Goal: Task Accomplishment & Management: Use online tool/utility

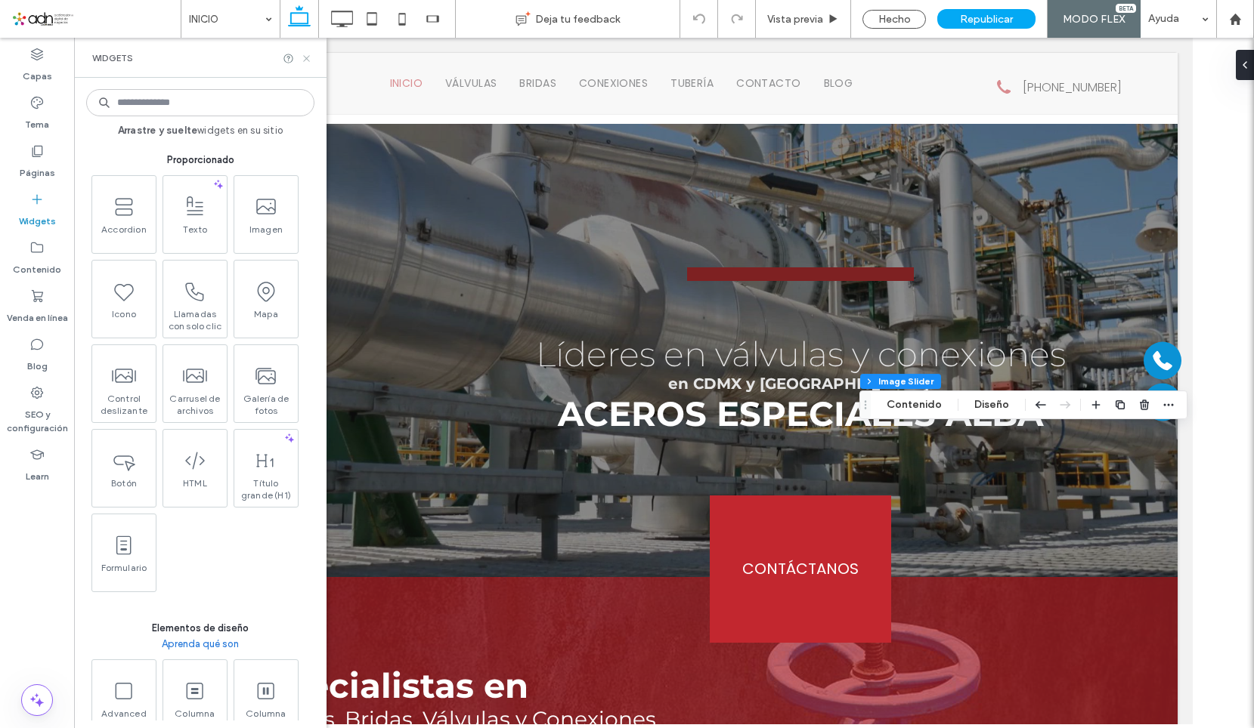
click at [305, 57] on icon at bounding box center [306, 58] width 11 height 11
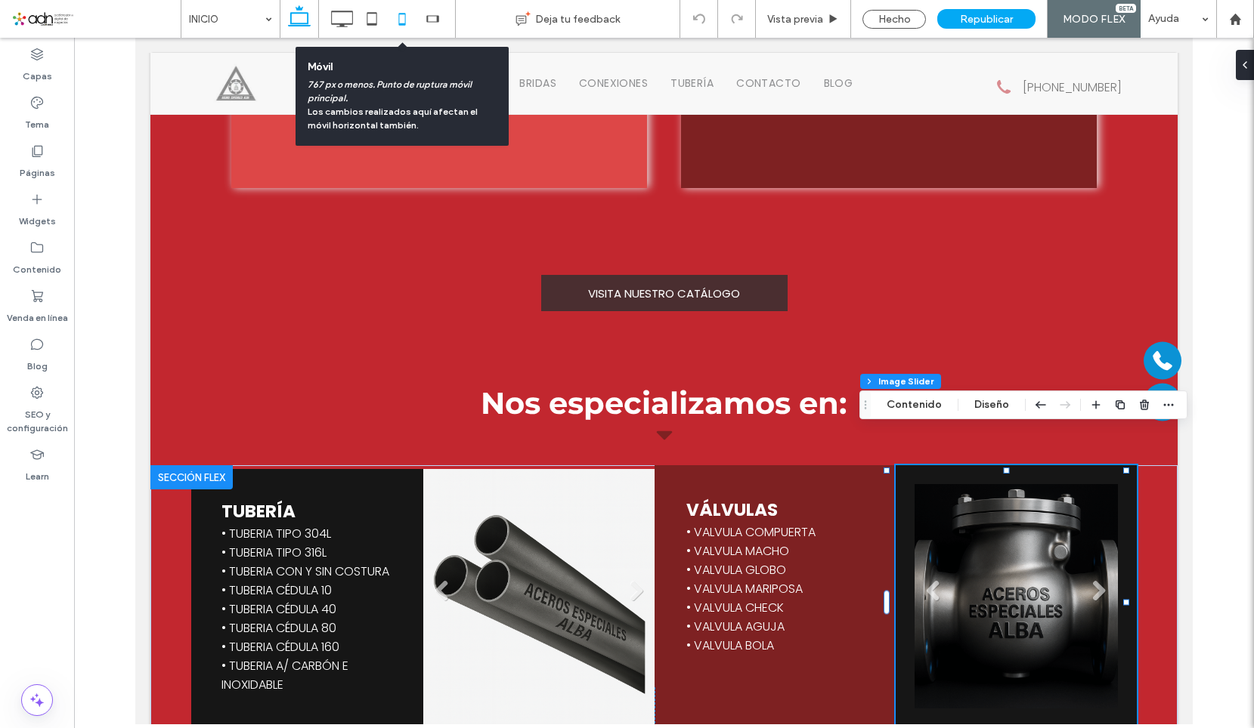
click at [400, 21] on icon at bounding box center [402, 19] width 30 height 30
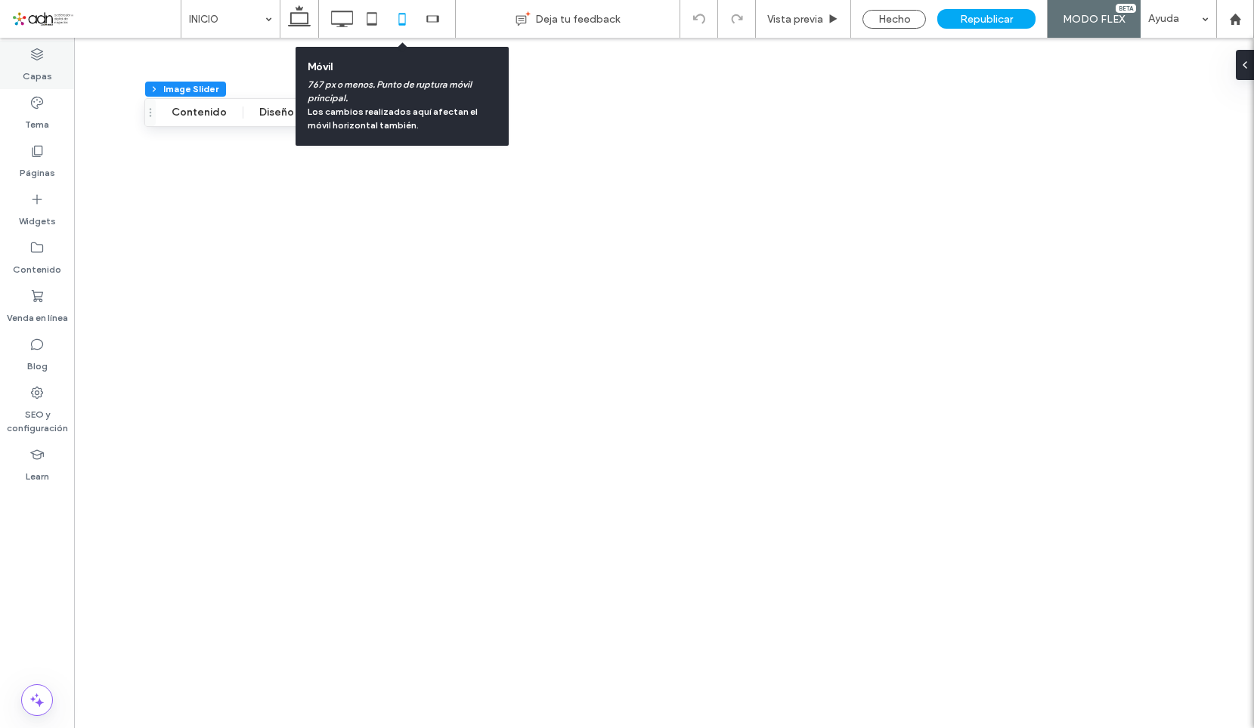
type input "***"
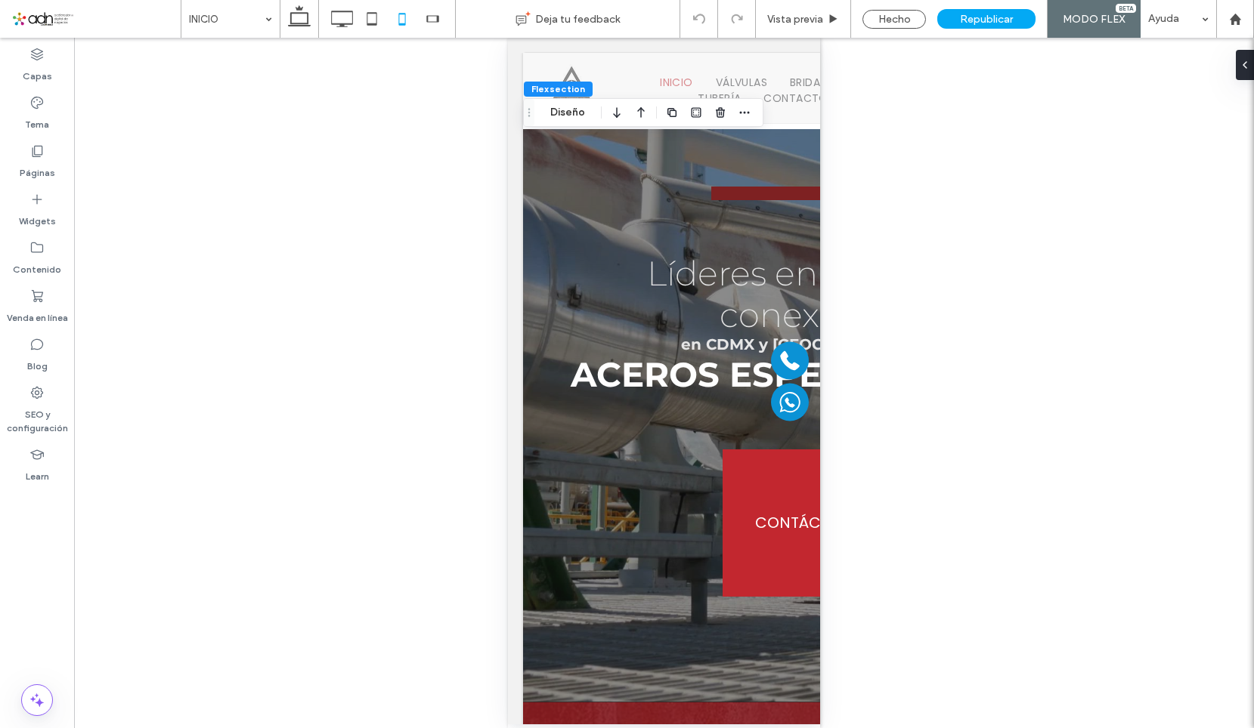
click at [106, 24] on span at bounding box center [95, 19] width 169 height 30
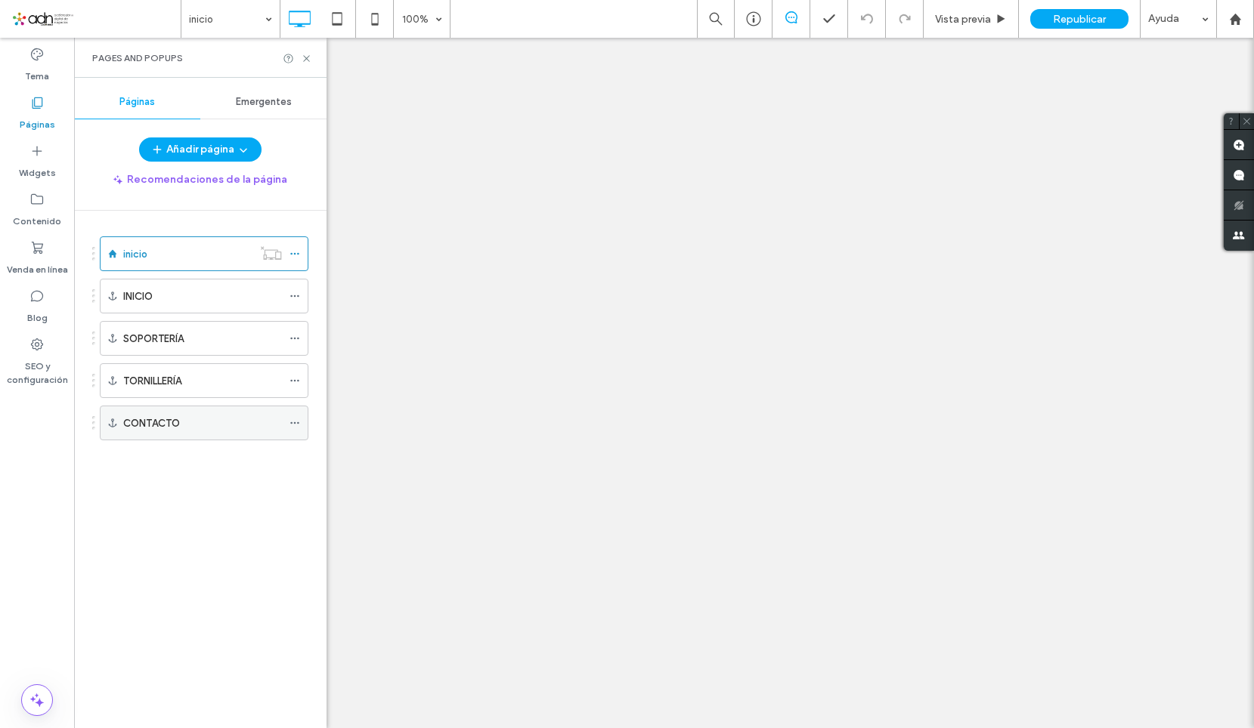
click at [173, 423] on label "CONTACTO" at bounding box center [151, 423] width 57 height 26
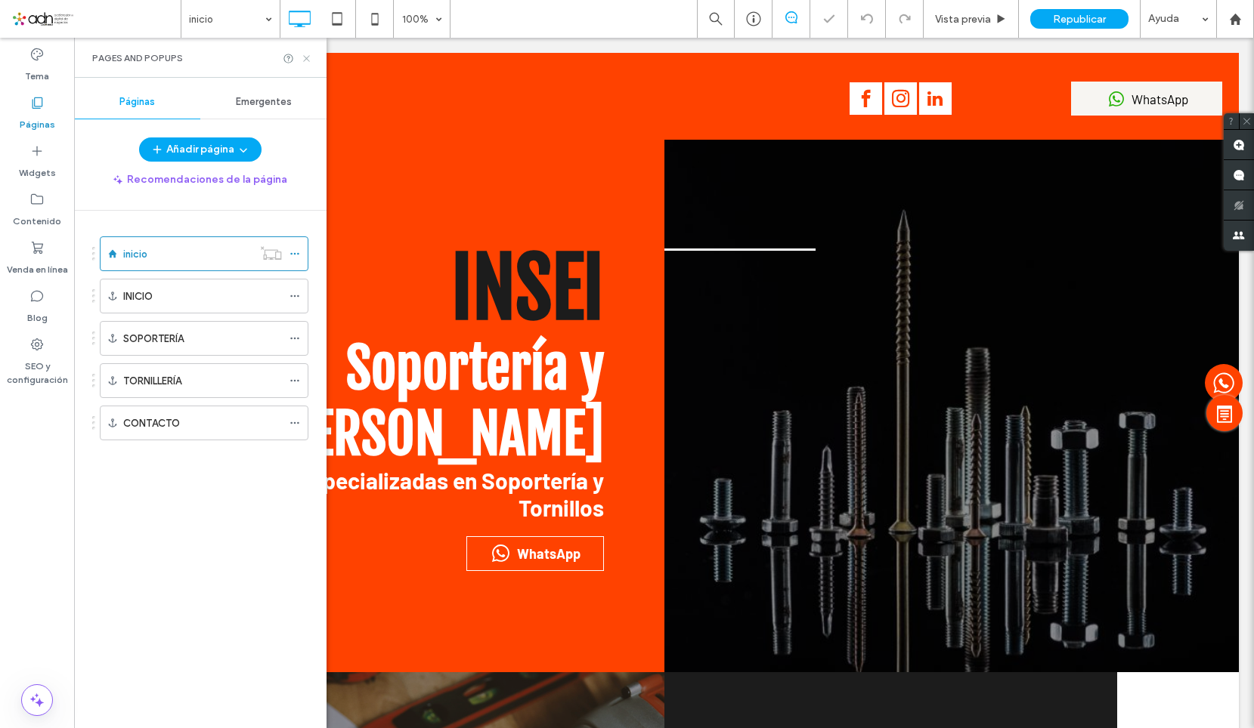
click at [305, 60] on use at bounding box center [306, 58] width 6 height 6
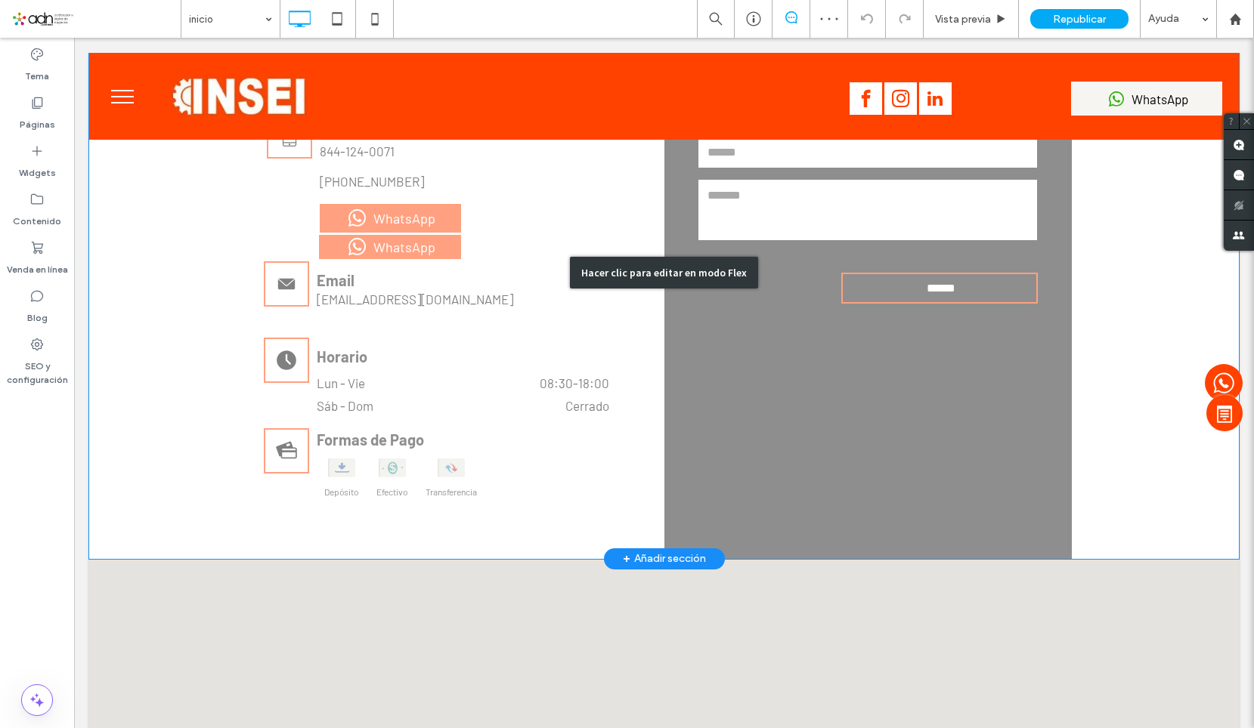
scroll to position [5600, 0]
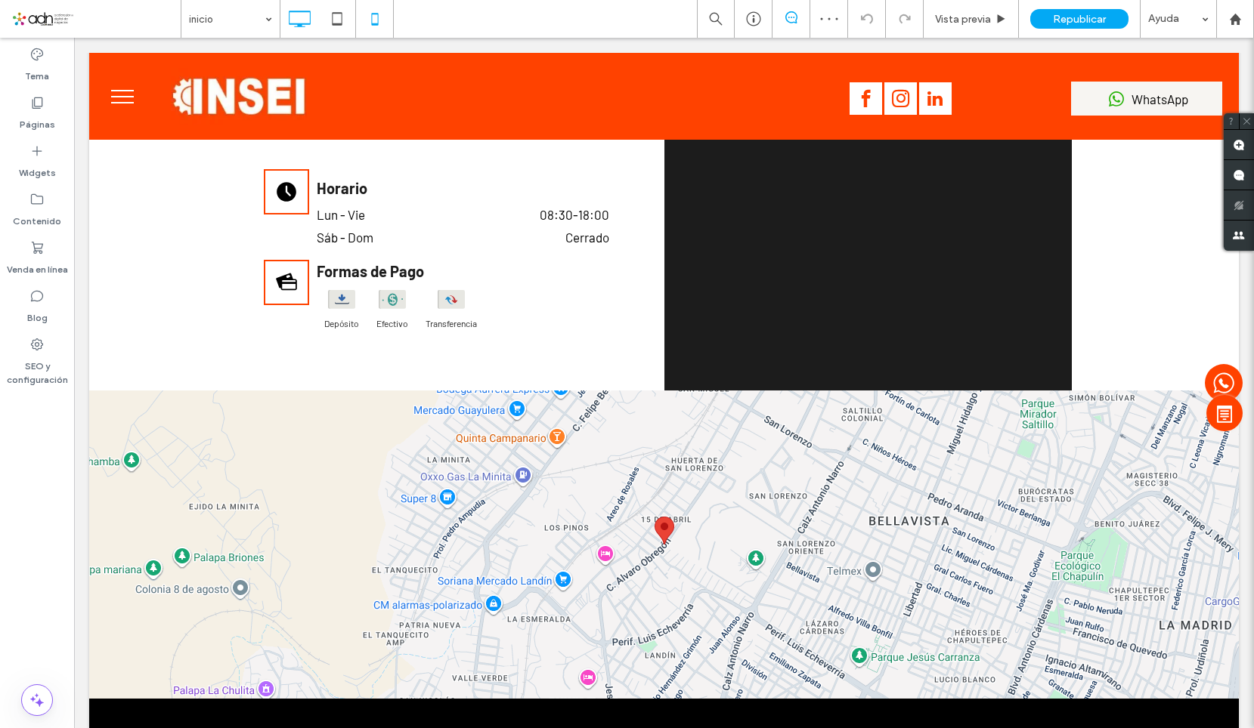
click at [377, 21] on icon at bounding box center [375, 19] width 30 height 30
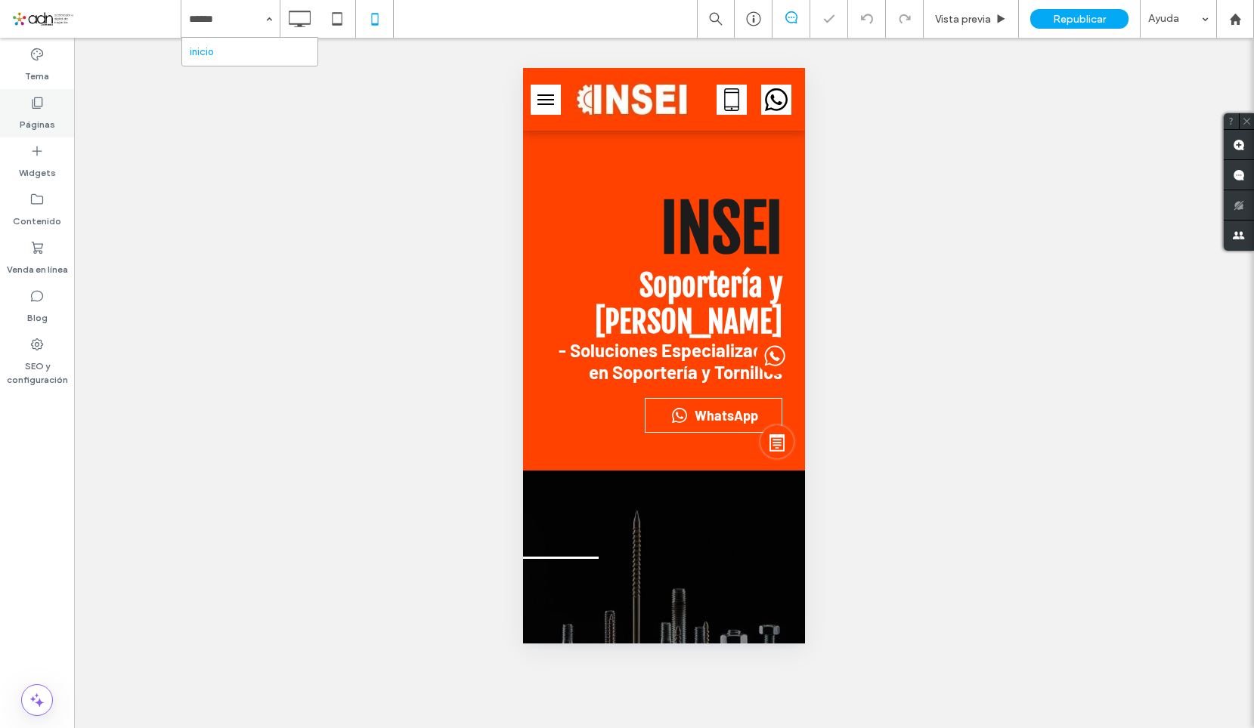
scroll to position [0, 0]
click at [46, 104] on div "Páginas" at bounding box center [37, 113] width 74 height 48
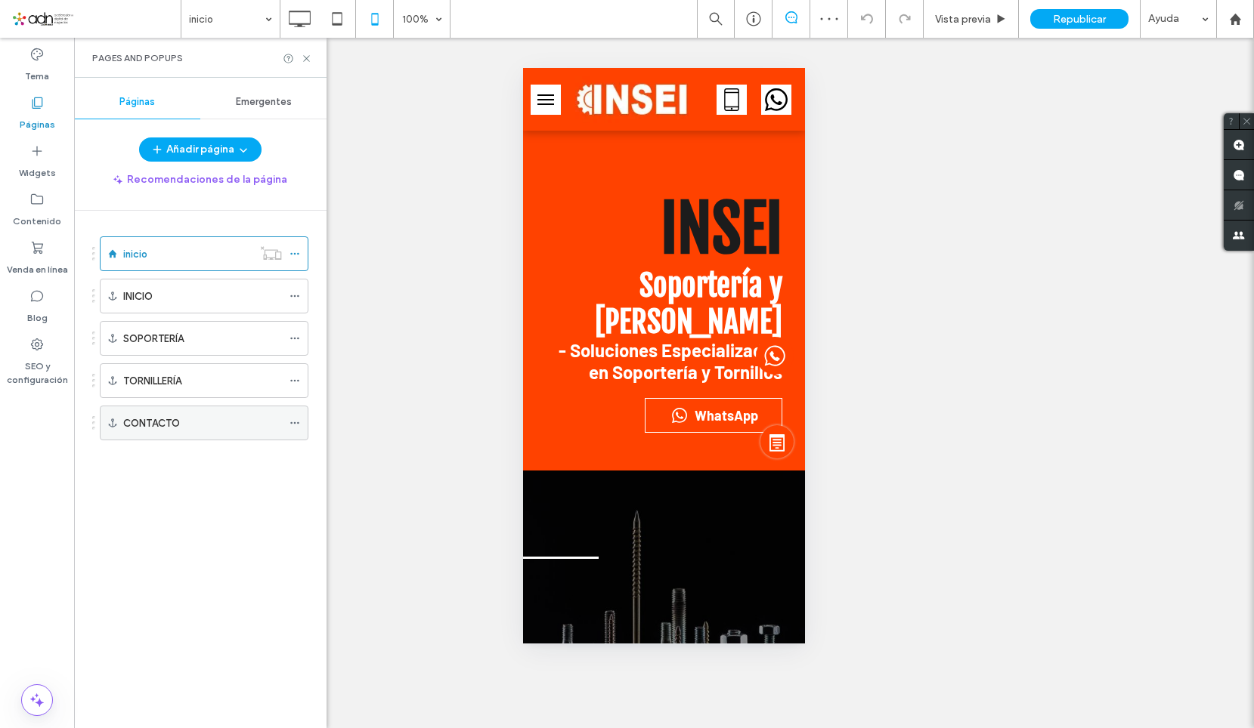
click at [153, 418] on label "CONTACTO" at bounding box center [151, 423] width 57 height 26
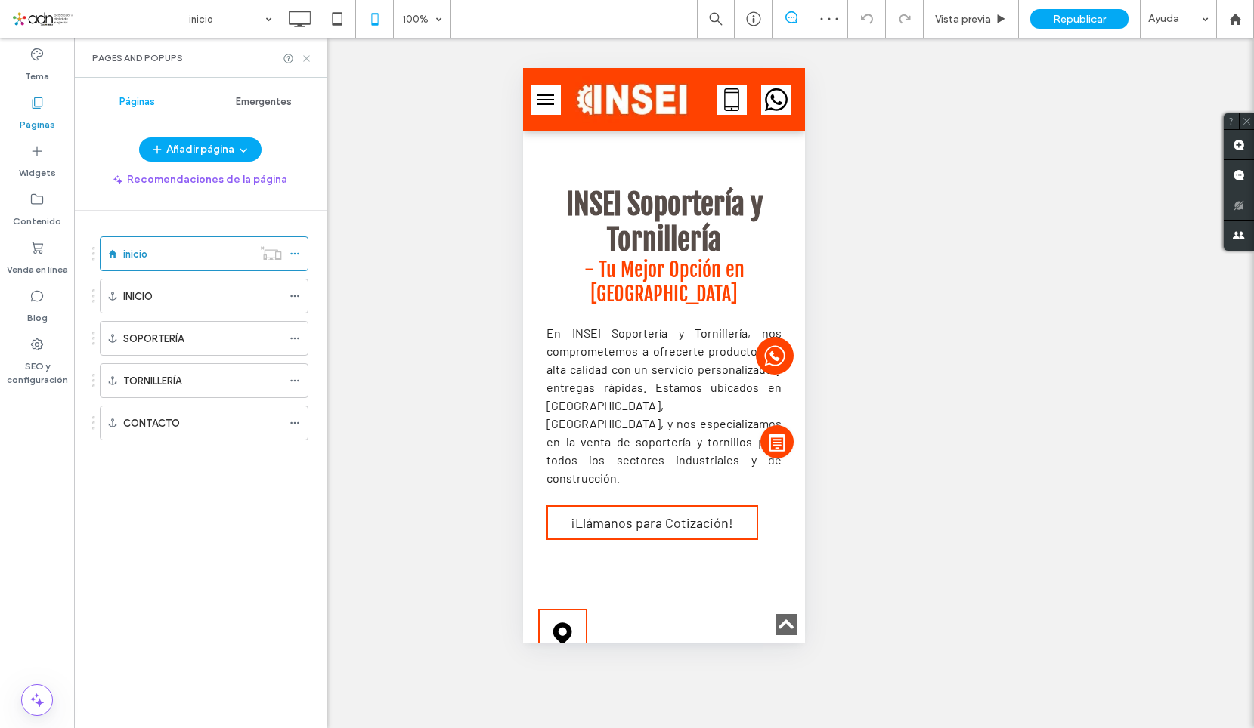
click at [306, 57] on icon at bounding box center [306, 58] width 11 height 11
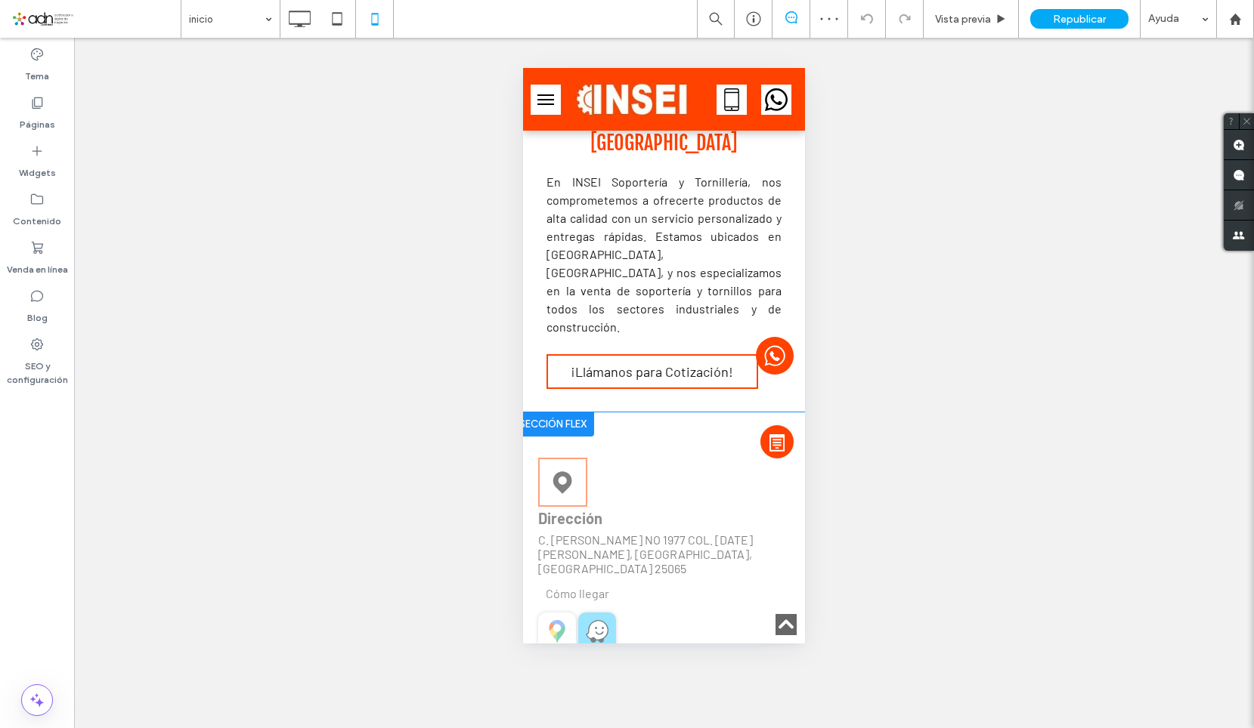
scroll to position [7733, 0]
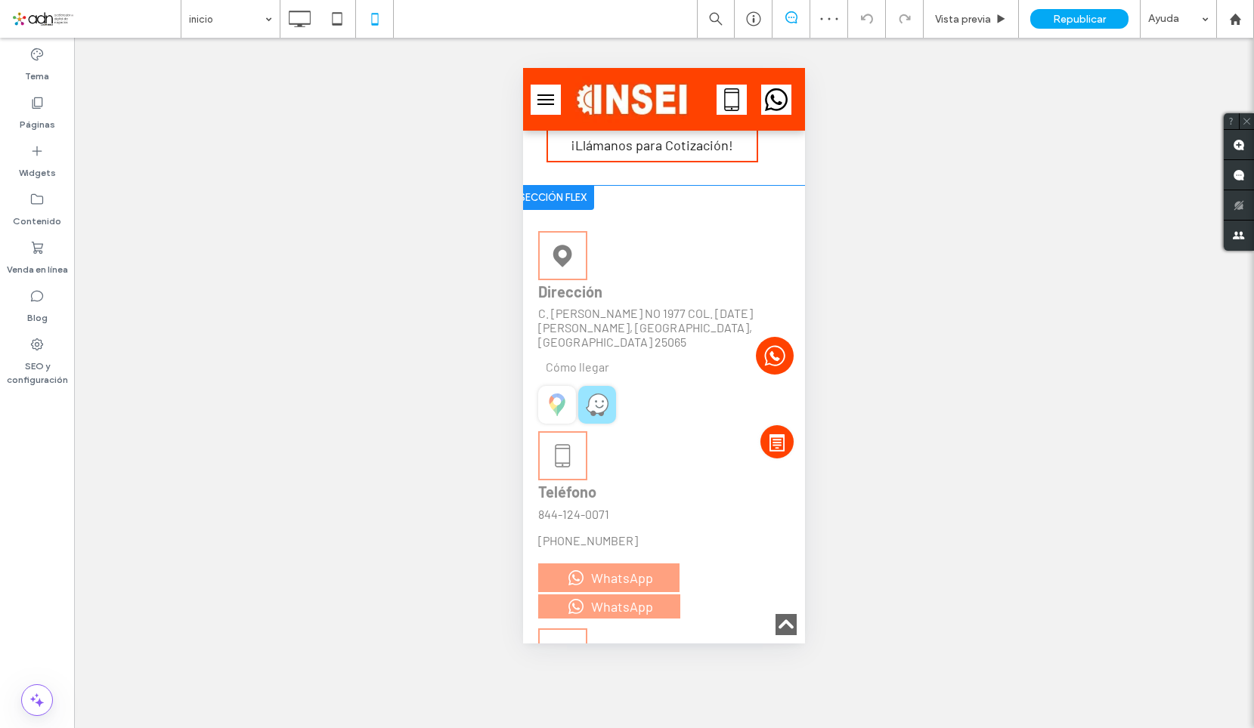
drag, startPoint x: 543, startPoint y: 348, endPoint x: 1076, endPoint y: 420, distance: 538.3
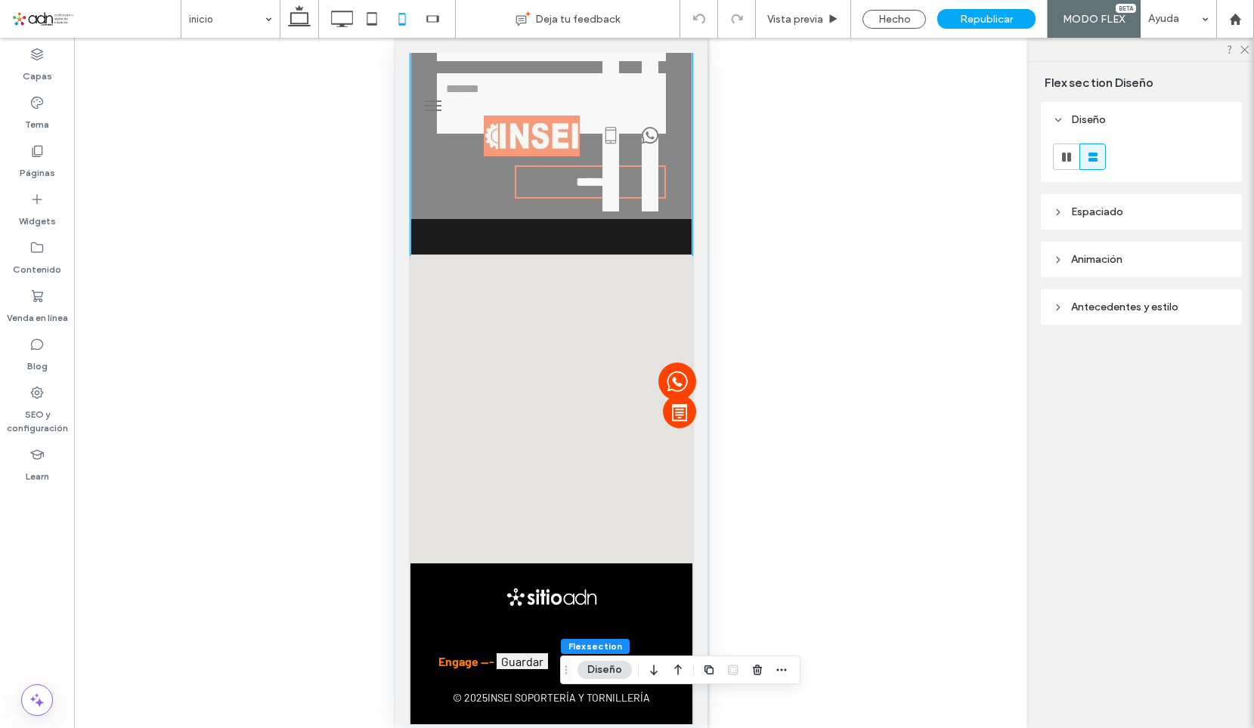
scroll to position [2186, 0]
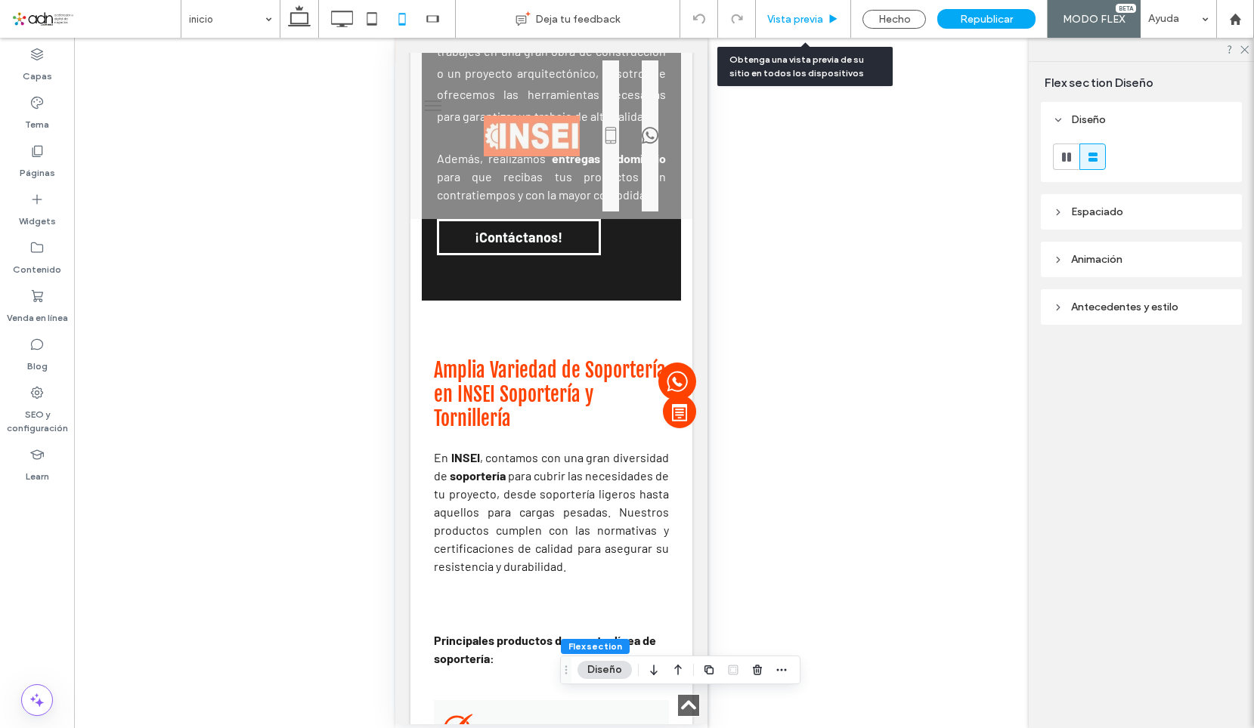
click at [818, 20] on span "Vista previa" at bounding box center [795, 19] width 56 height 13
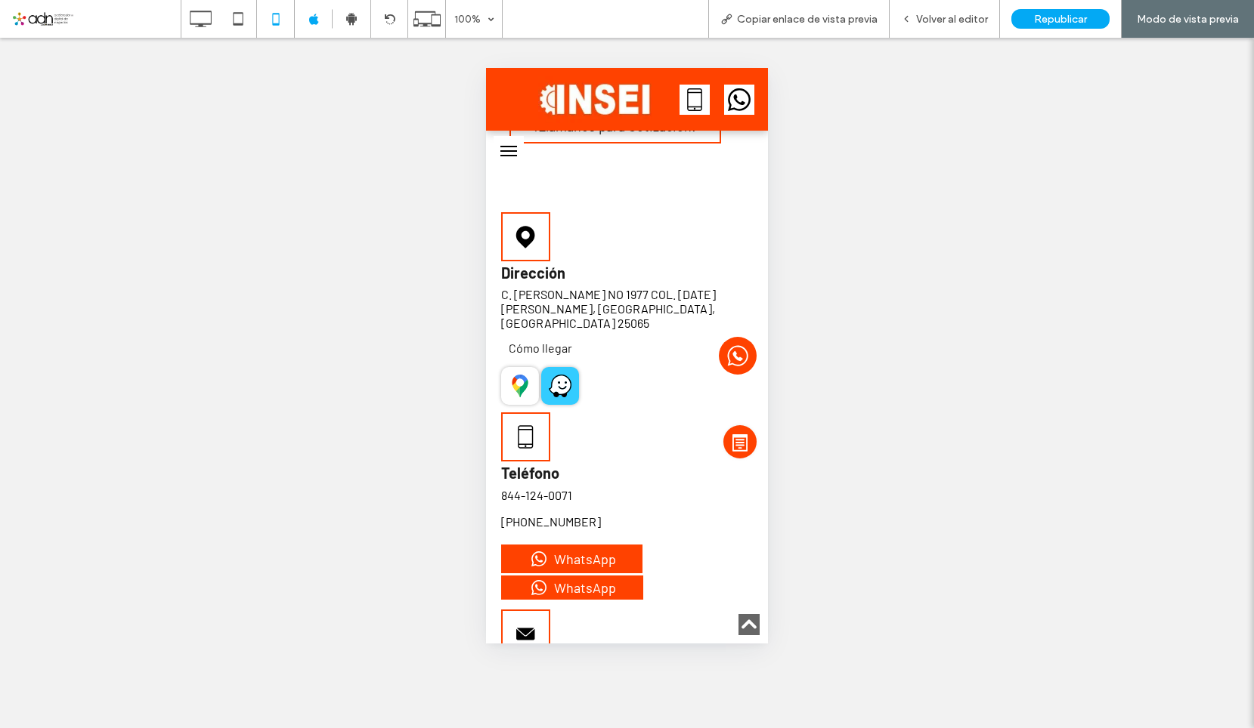
scroll to position [7843, 0]
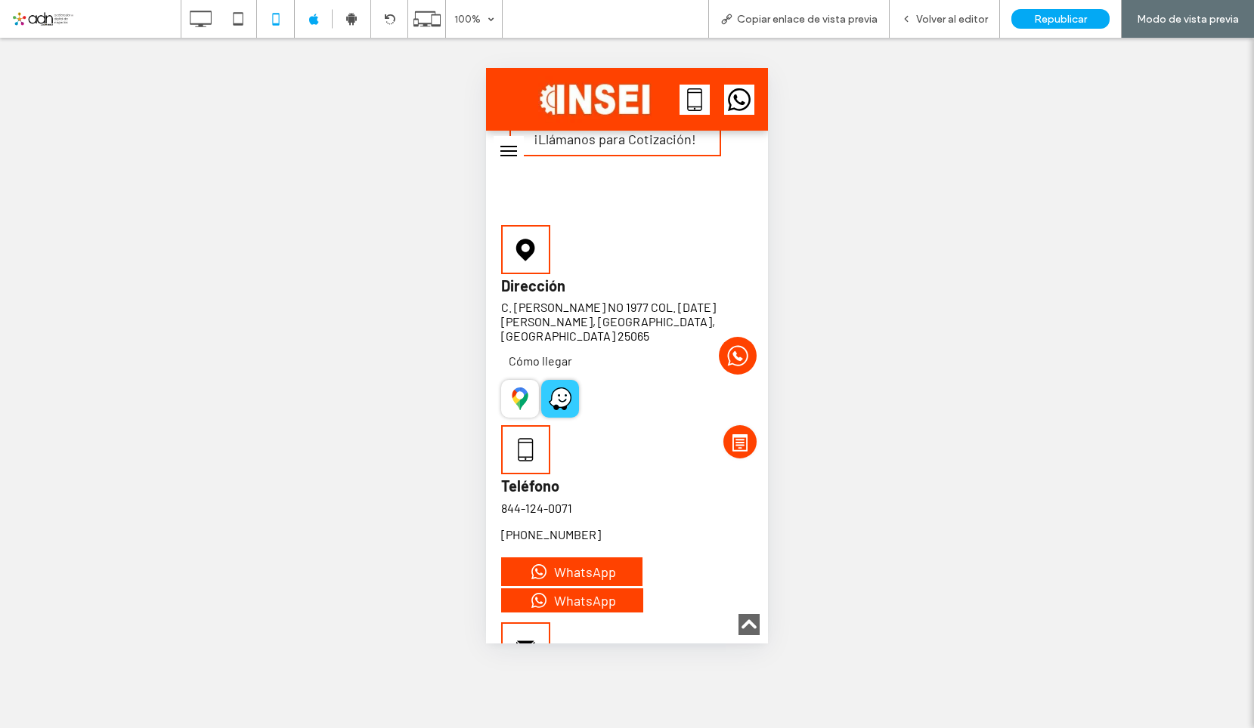
click at [515, 388] on icon at bounding box center [520, 399] width 23 height 23
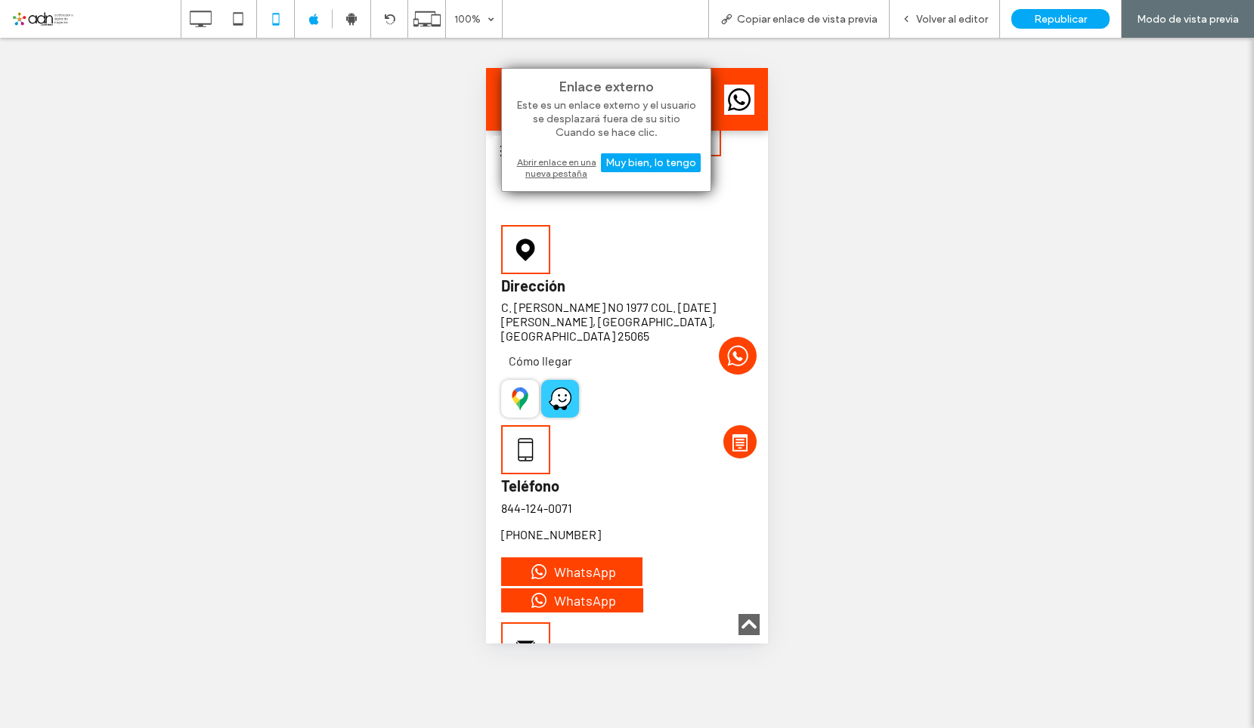
click at [555, 170] on div "Abrir enlace en una nueva pestaña" at bounding box center [606, 167] width 189 height 27
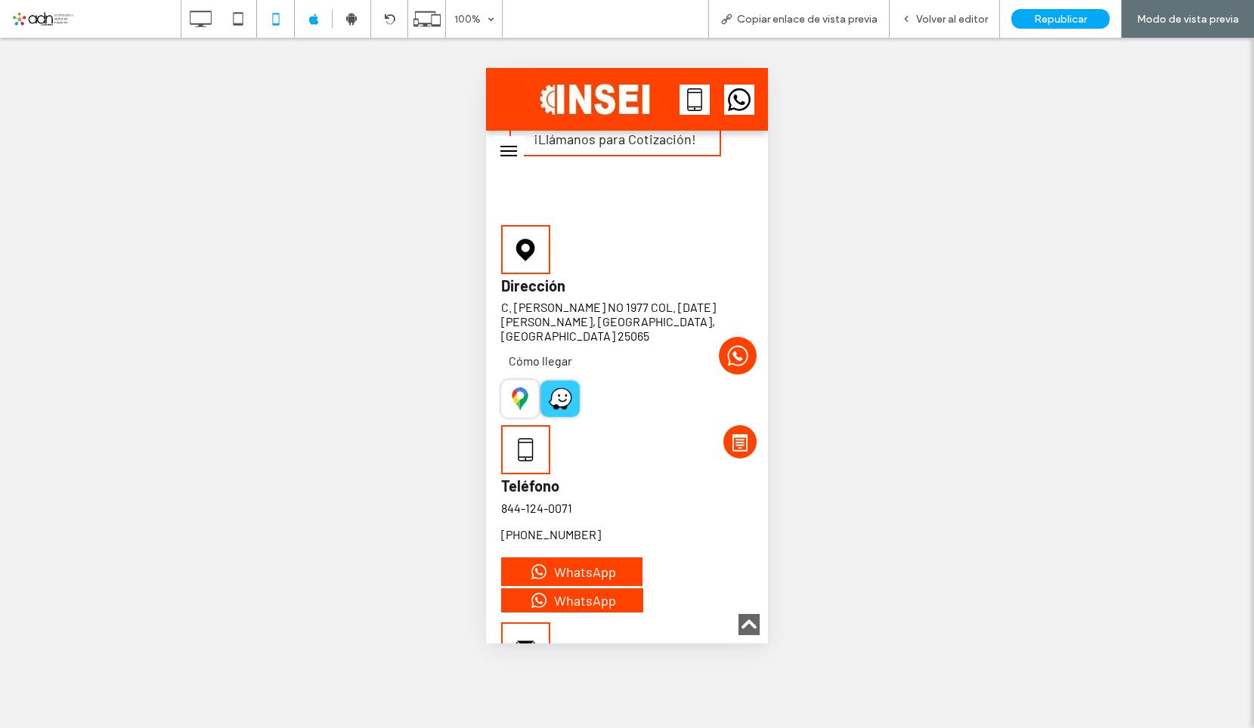
click at [549, 388] on icon at bounding box center [560, 399] width 23 height 23
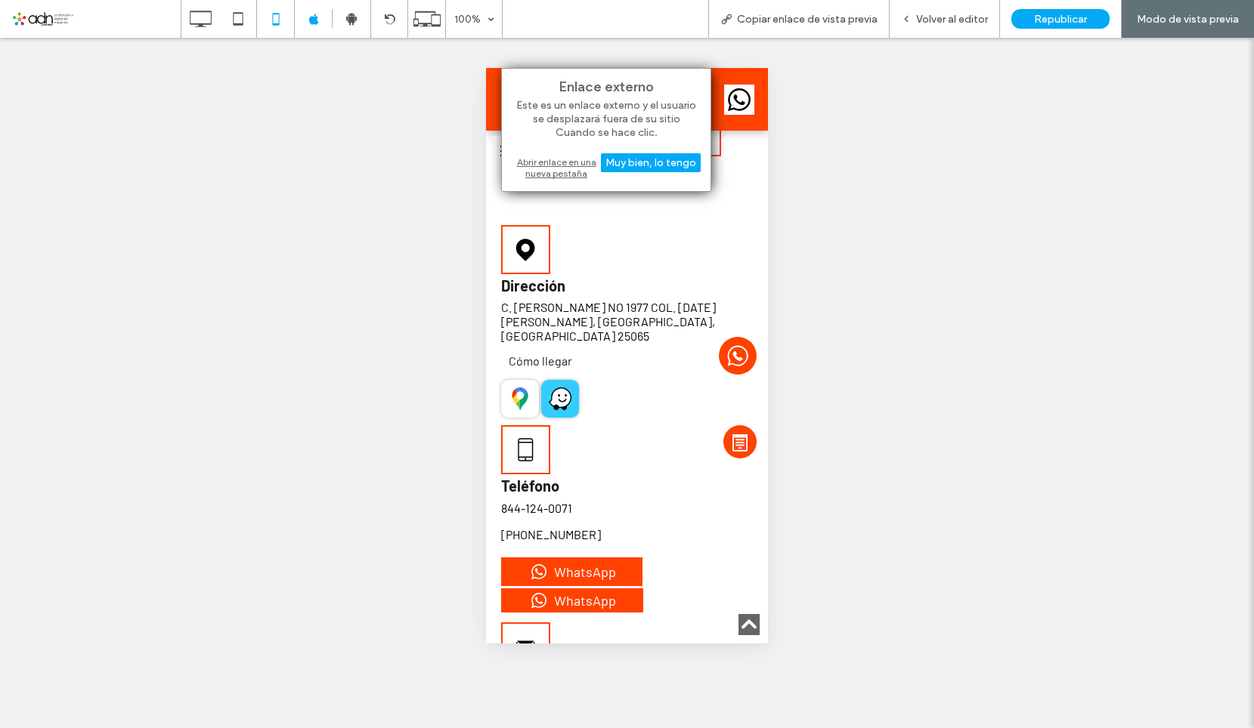
click at [549, 156] on div "Abrir enlace en una nueva pestaña" at bounding box center [606, 167] width 189 height 27
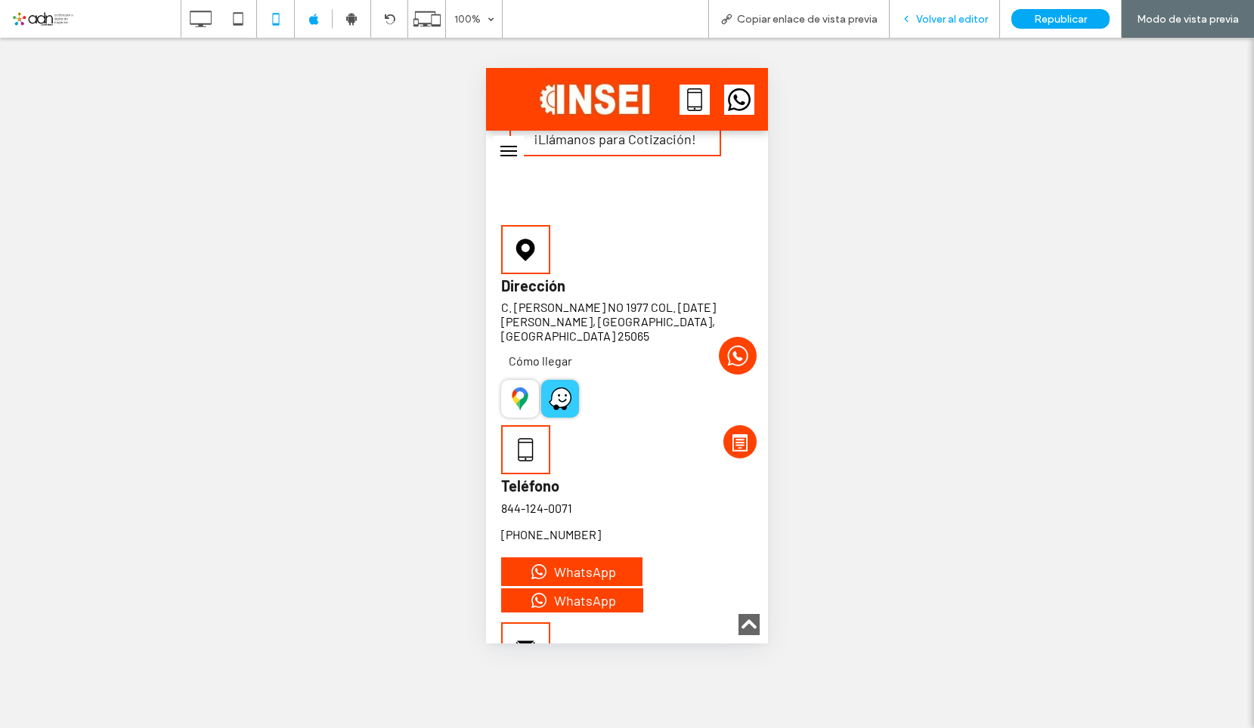
click at [951, 24] on span "Volver al editor" at bounding box center [952, 19] width 72 height 13
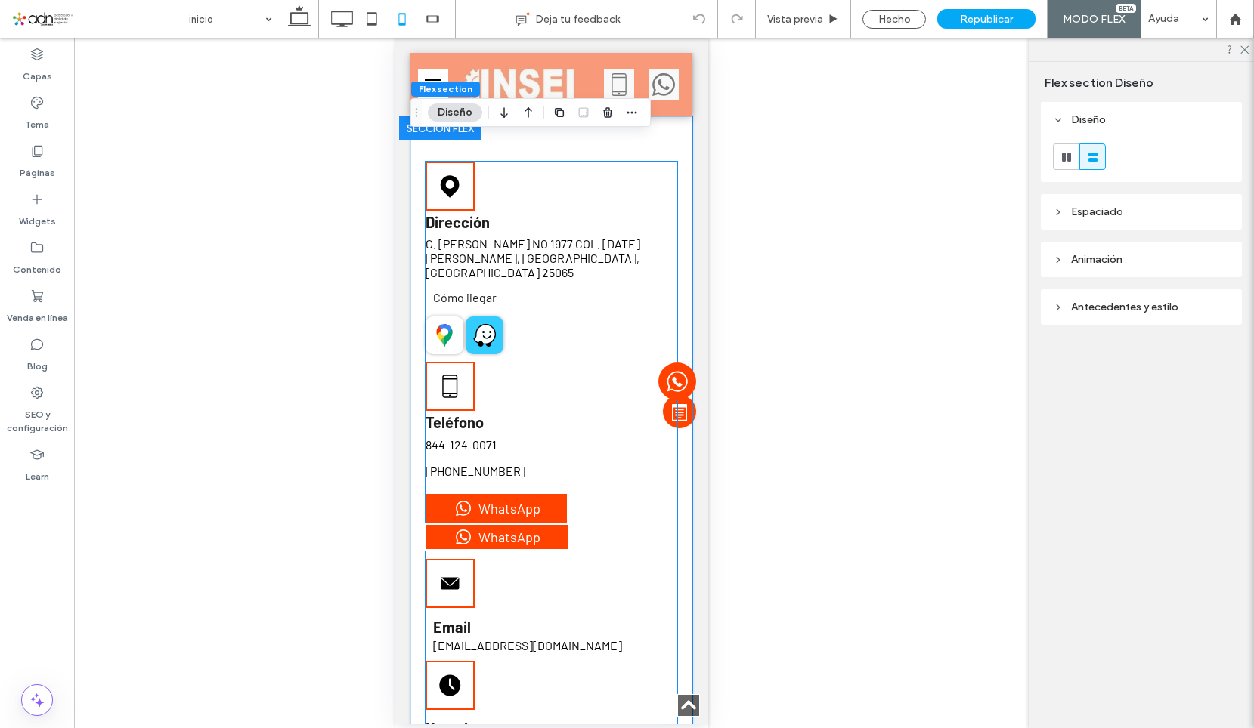
click at [447, 324] on g at bounding box center [444, 335] width 16 height 23
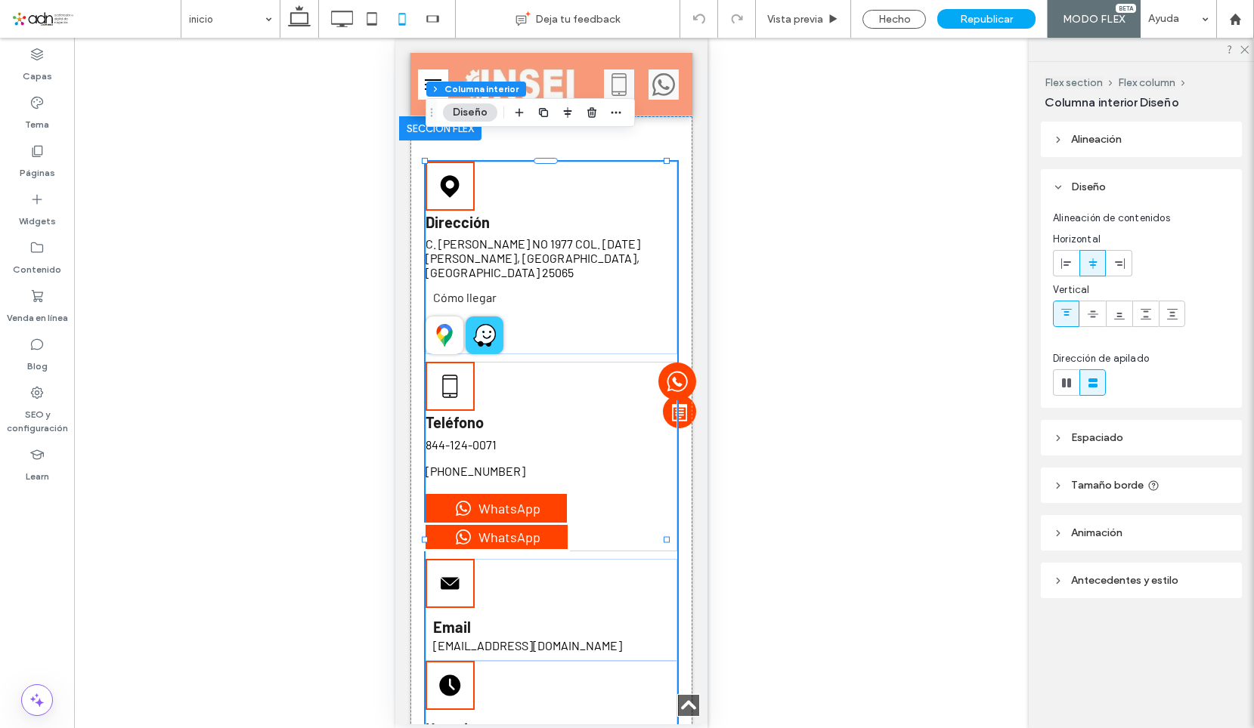
type input "**"
click at [447, 325] on icon at bounding box center [448, 329] width 8 height 8
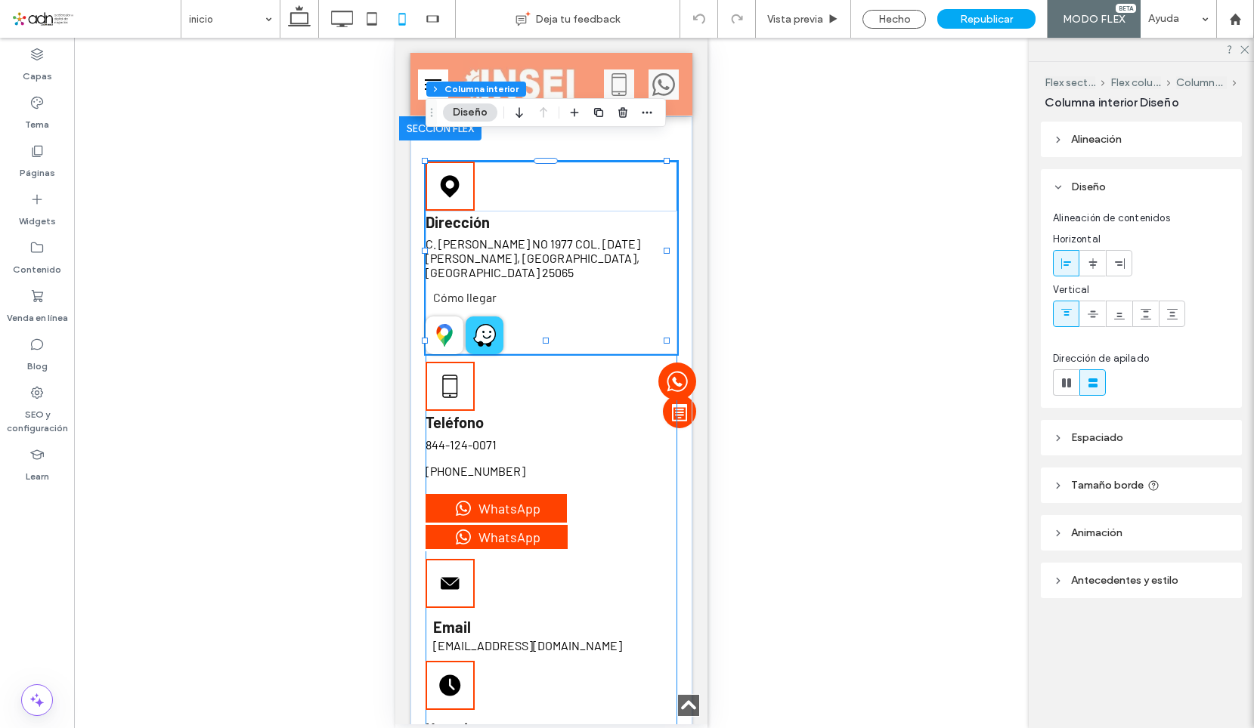
click at [447, 325] on icon at bounding box center [448, 329] width 8 height 8
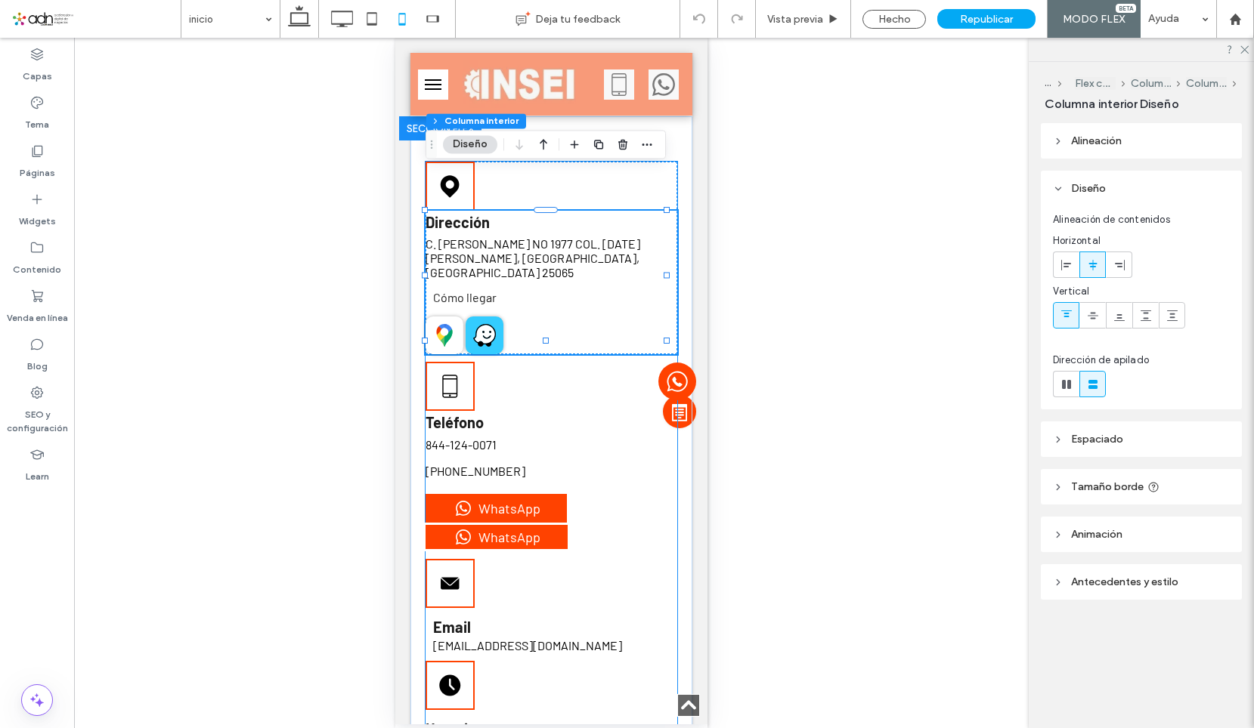
click at [447, 325] on icon at bounding box center [448, 329] width 8 height 8
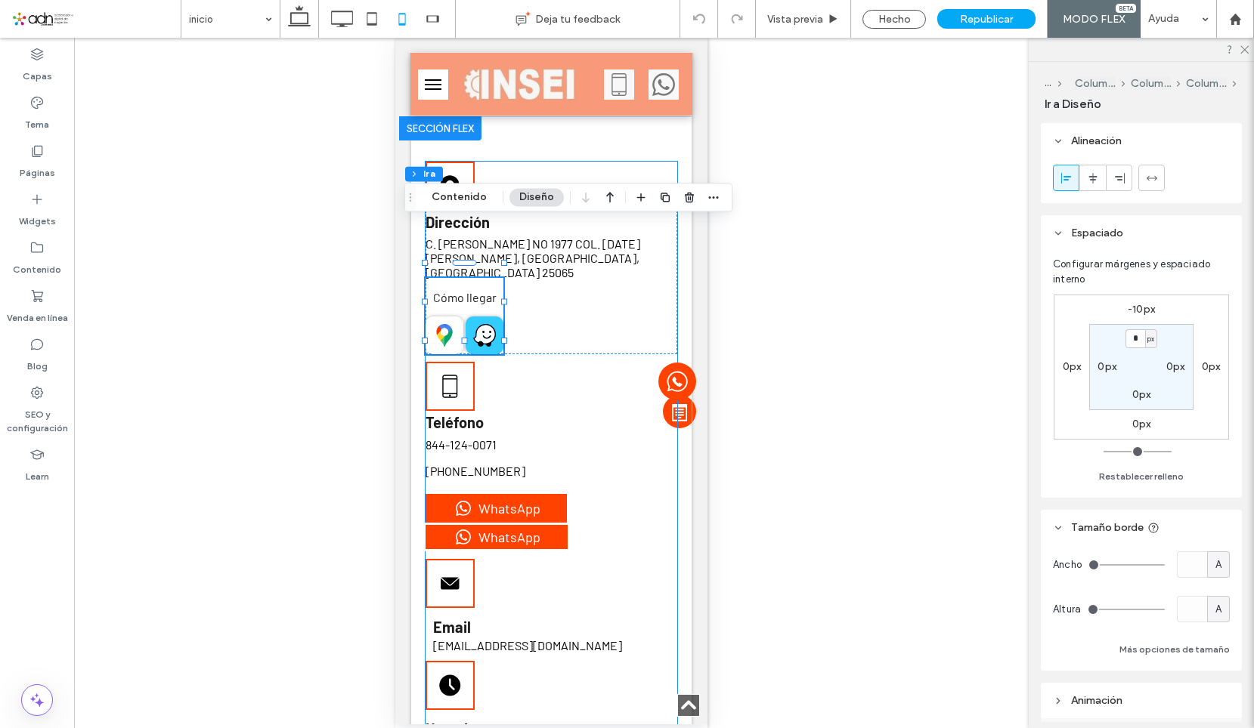
click at [447, 325] on icon at bounding box center [448, 329] width 8 height 8
click at [449, 325] on icon at bounding box center [448, 329] width 8 height 8
click at [474, 201] on button "Contenido" at bounding box center [459, 197] width 75 height 18
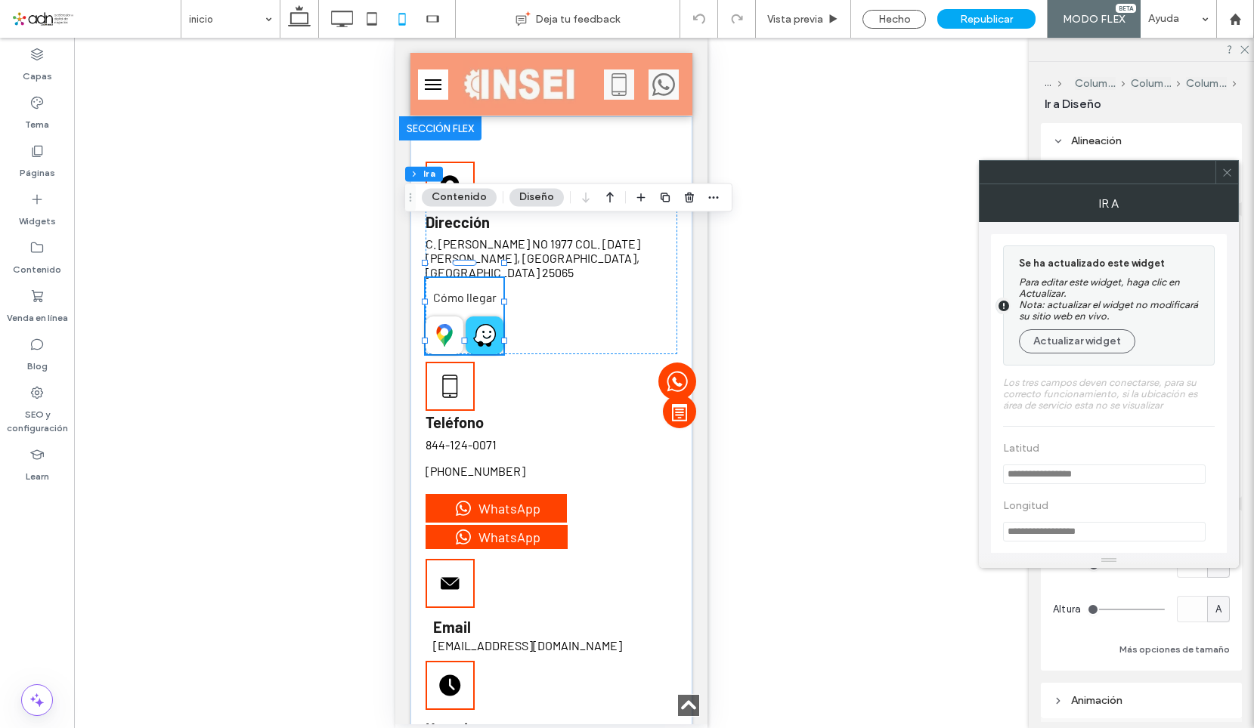
scroll to position [71, 0]
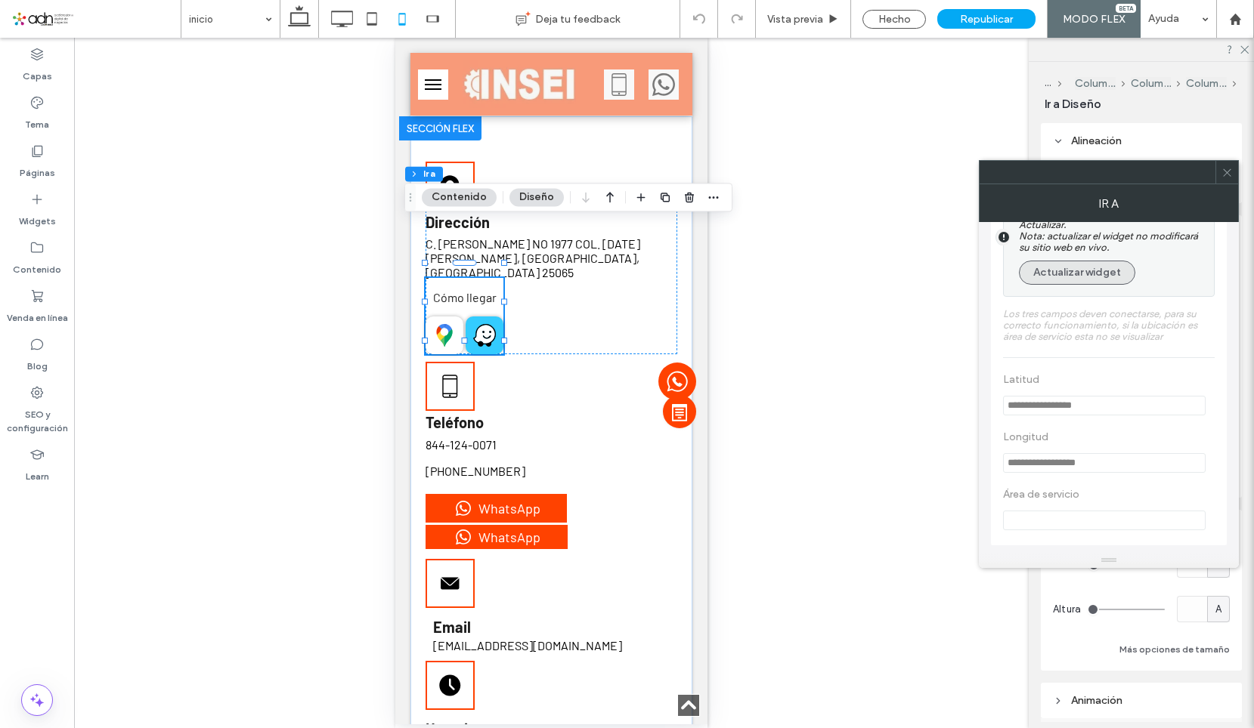
click at [1089, 271] on button "Actualizar widget" at bounding box center [1077, 273] width 116 height 24
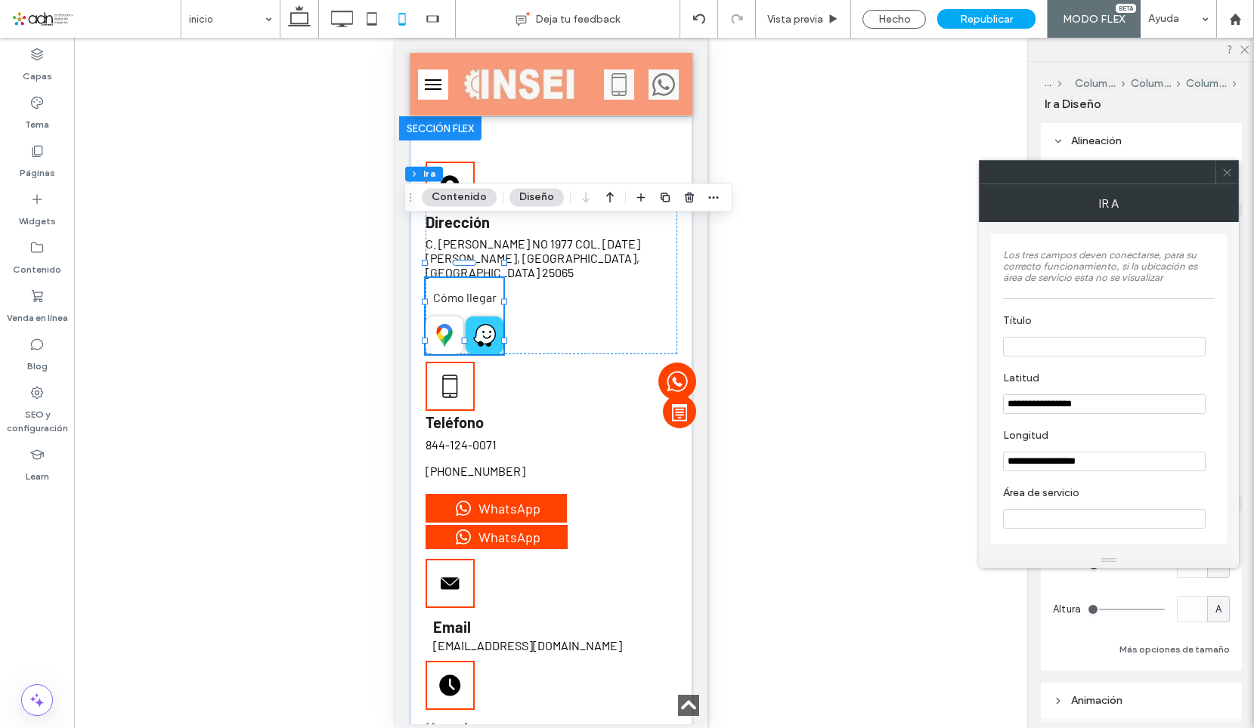
scroll to position [2, 0]
click at [1065, 404] on input "**********" at bounding box center [1104, 404] width 203 height 20
paste input "Latitud"
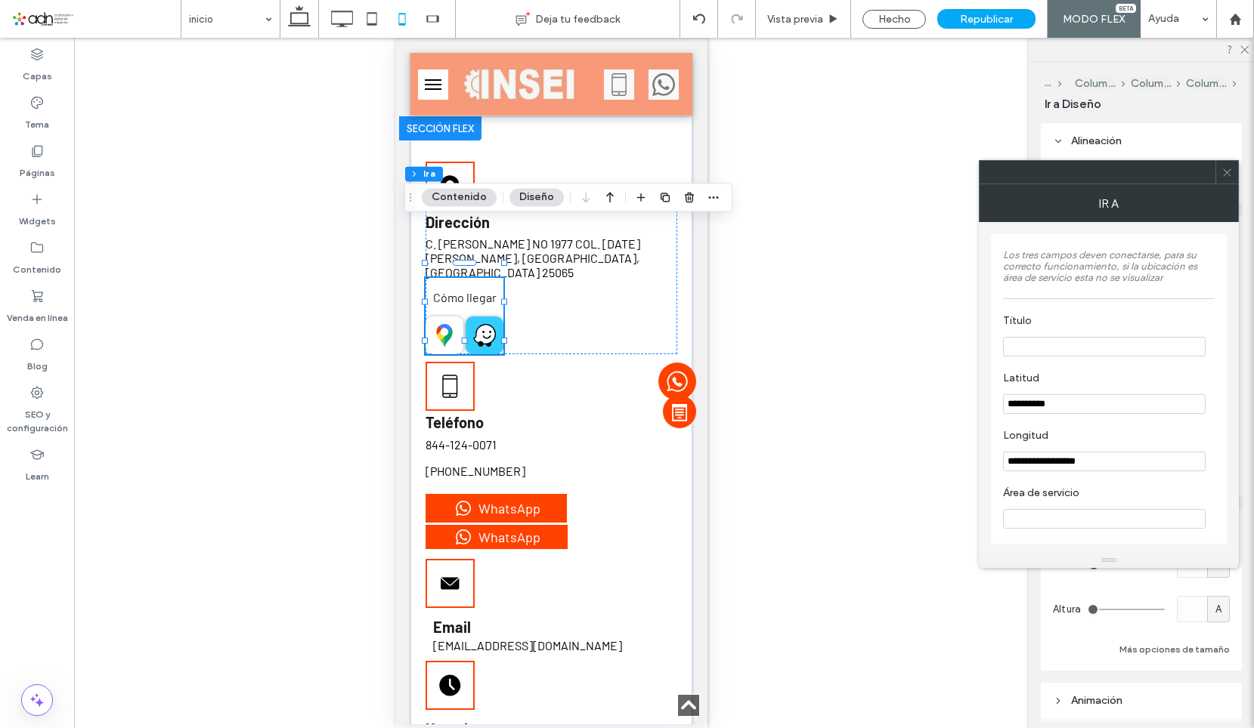
type input "*********"
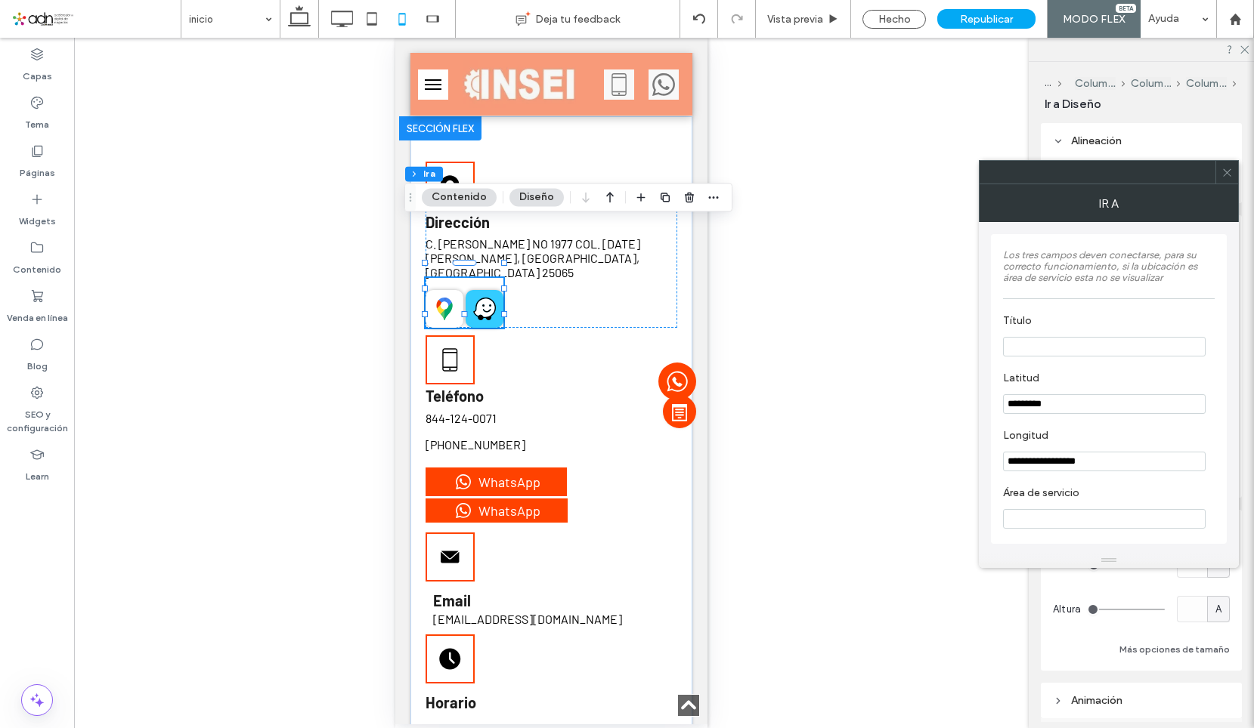
drag, startPoint x: 1110, startPoint y: 462, endPoint x: 937, endPoint y: 441, distance: 174.2
click at [937, 441] on body ".wqwq-1{fill:#231f20;} .cls-1q, .cls-2q { fill-rule: evenodd; } .cls-2q { fill:…" at bounding box center [627, 364] width 1254 height 728
paste input "Longitud"
type input "**********"
click at [1220, 178] on div at bounding box center [1226, 172] width 23 height 23
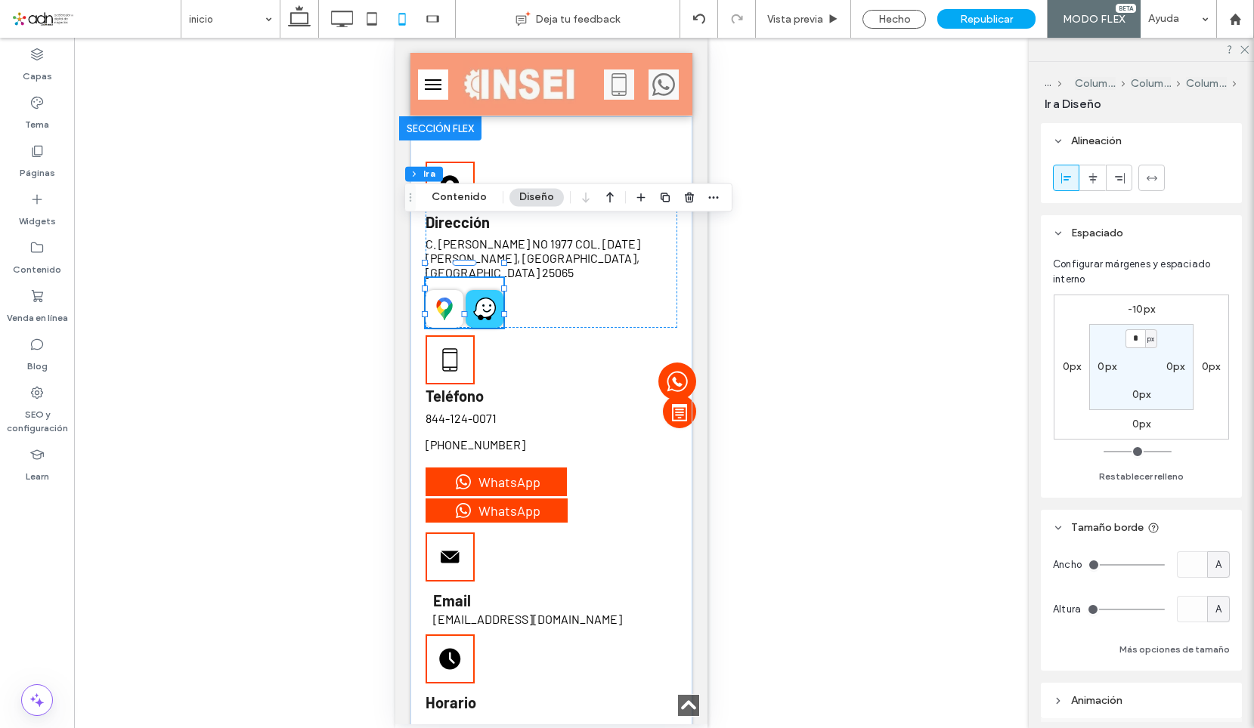
click at [487, 299] on icon at bounding box center [485, 308] width 20 height 18
click at [819, 15] on span "Vista previa" at bounding box center [795, 19] width 56 height 13
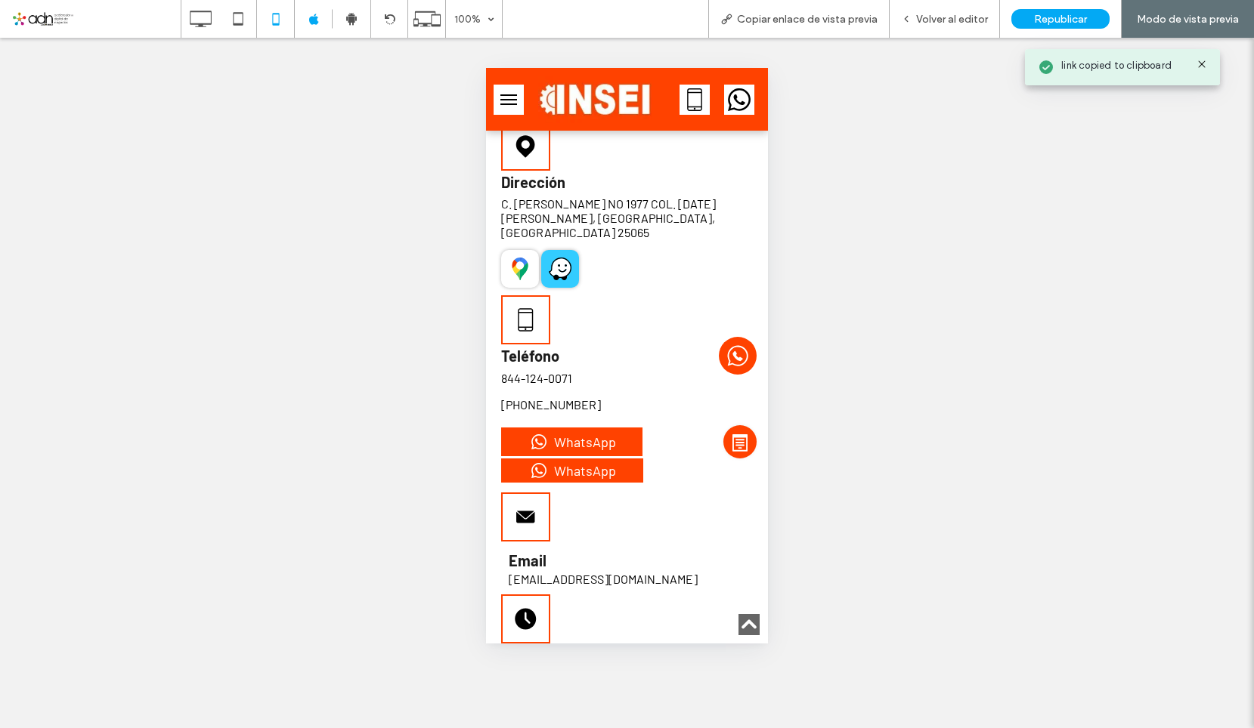
click at [521, 262] on icon at bounding box center [524, 270] width 8 height 17
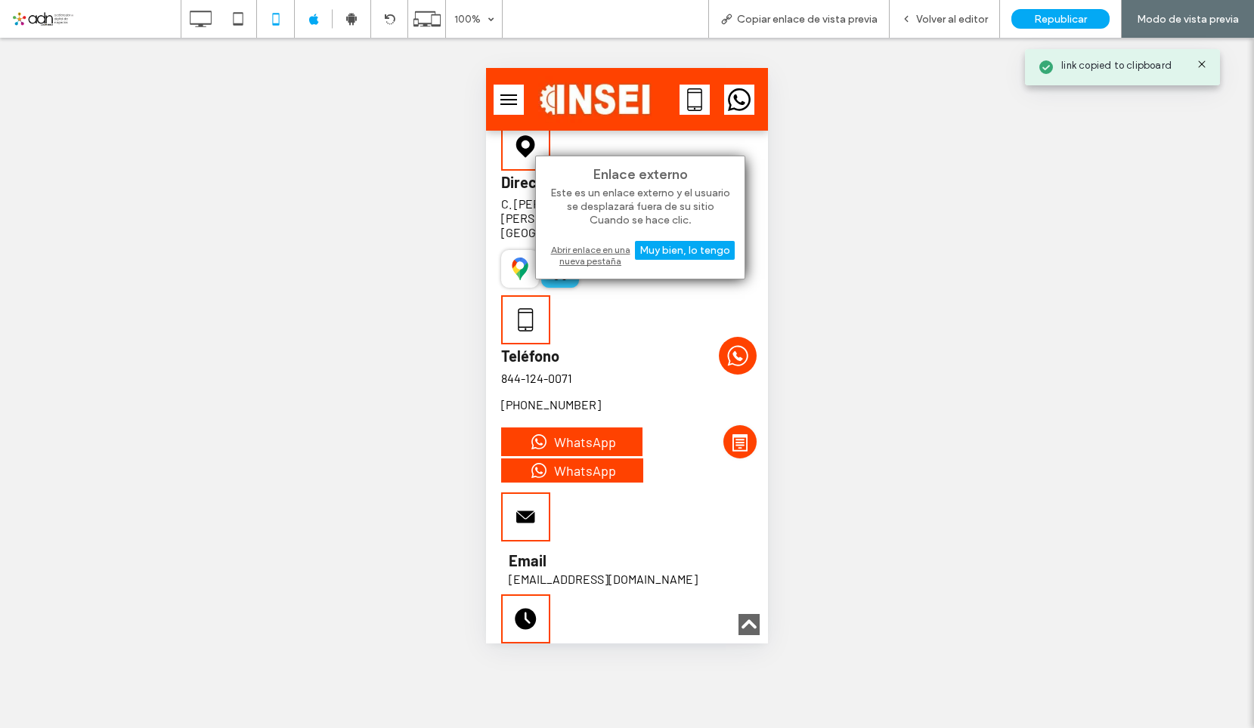
click at [558, 261] on div "Abrir enlace en una nueva pestaña" at bounding box center [640, 255] width 189 height 27
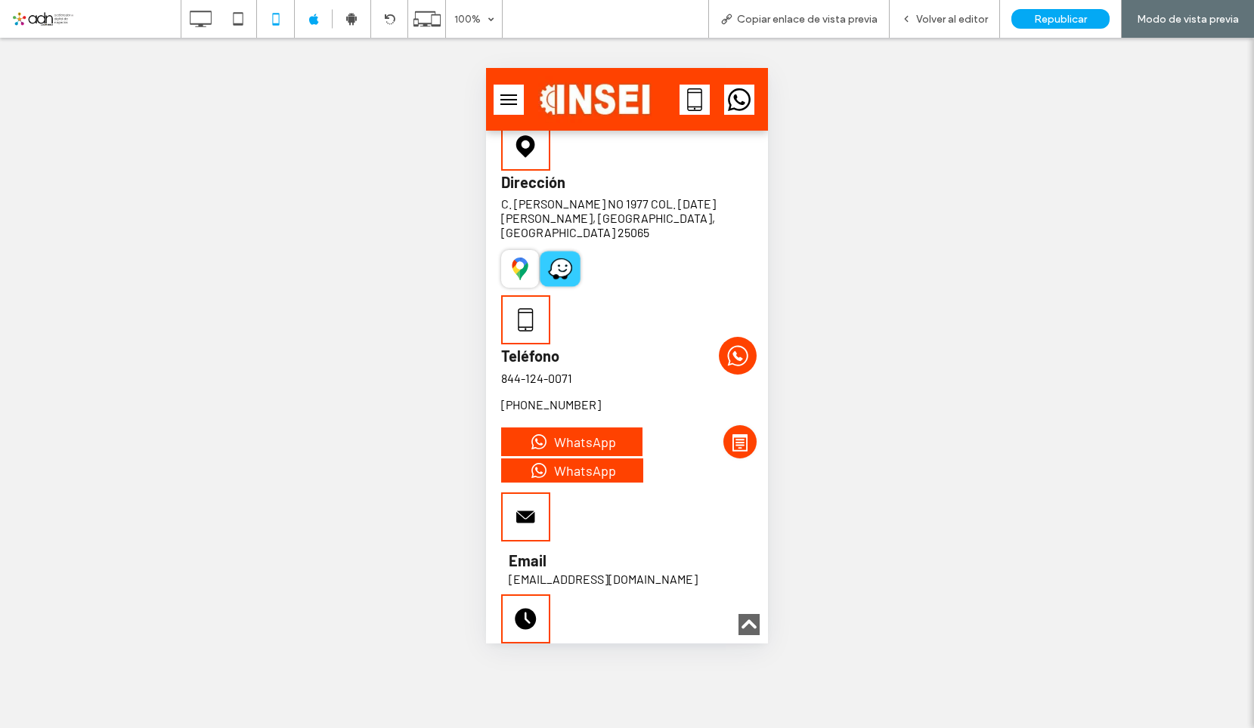
click at [549, 258] on icon at bounding box center [560, 269] width 23 height 23
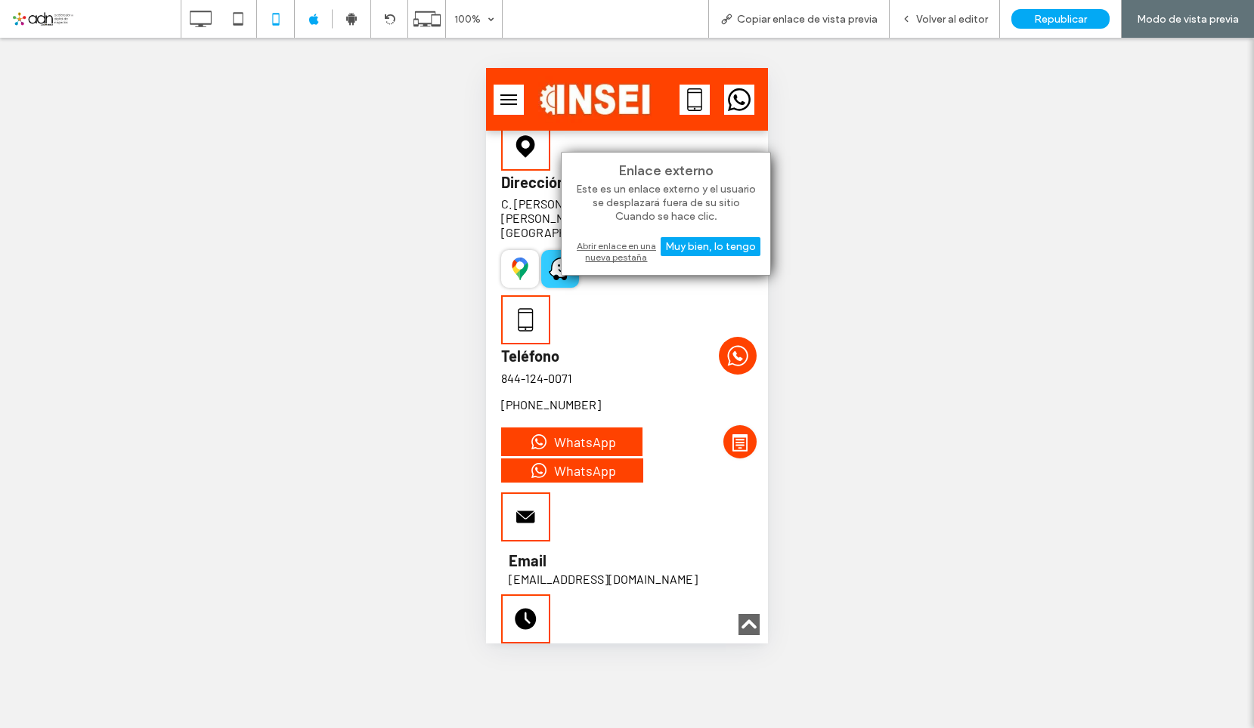
click at [632, 274] on div "Enlace externo Este es un enlace externo y el usuario se desplazará fuera de su…" at bounding box center [666, 214] width 210 height 124
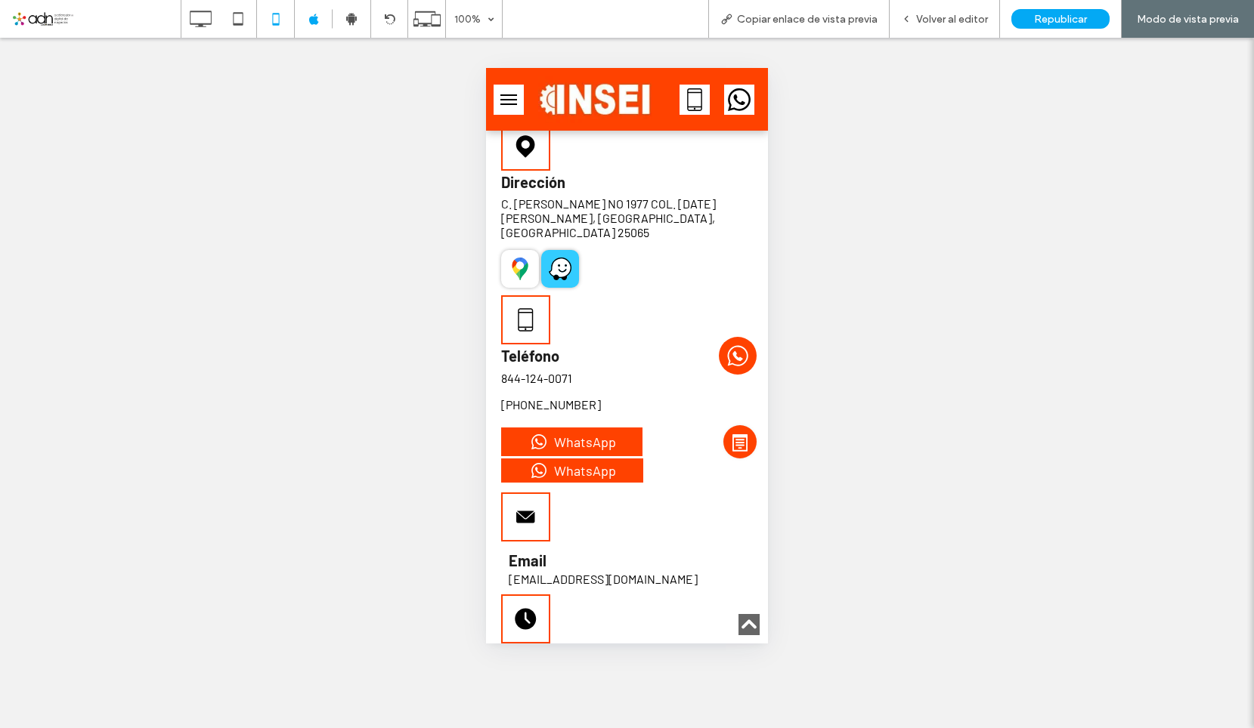
click at [570, 258] on icon at bounding box center [560, 267] width 20 height 18
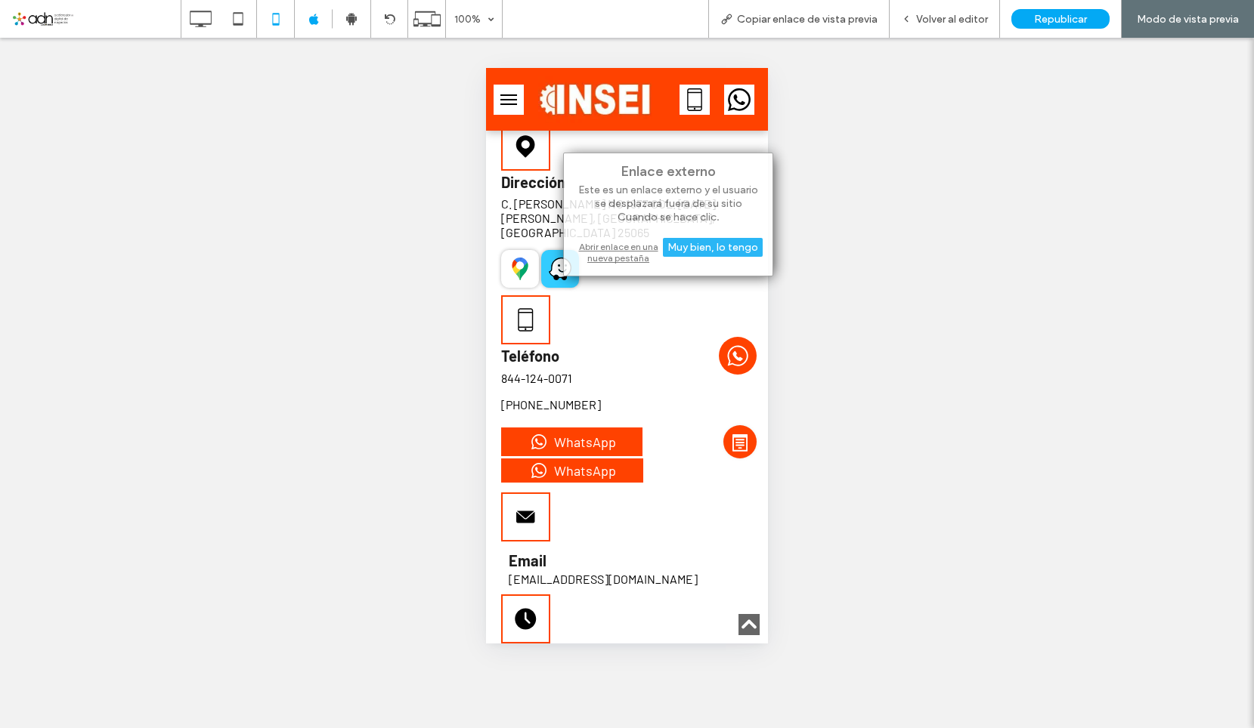
click at [615, 249] on div "Abrir enlace en una nueva pestaña" at bounding box center [668, 252] width 189 height 27
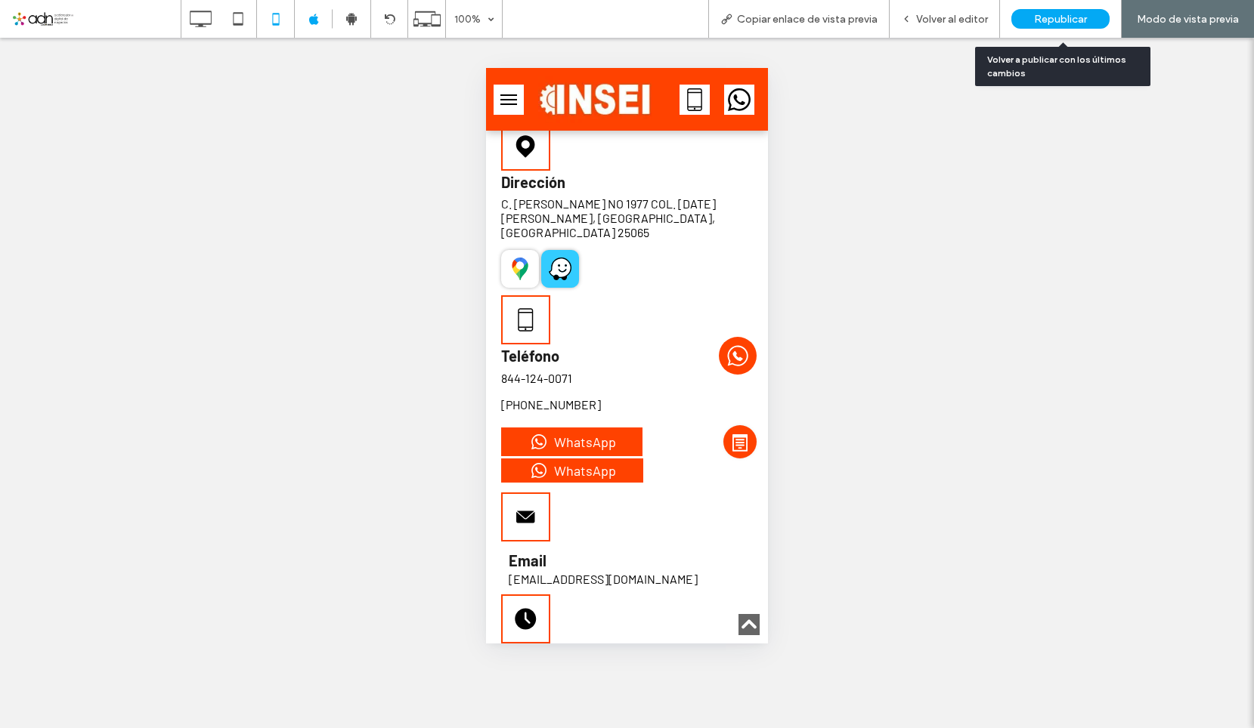
click at [1056, 27] on div "Republicar" at bounding box center [1060, 19] width 98 height 20
